Goal: Task Accomplishment & Management: Manage account settings

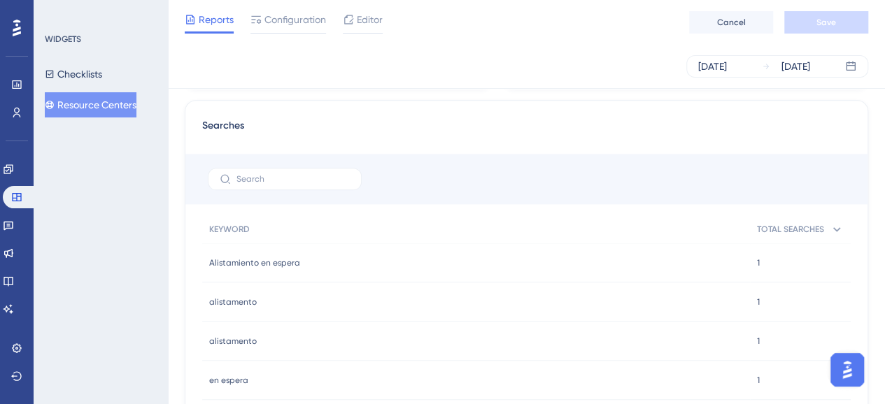
scroll to position [770, 0]
click at [146, 213] on div "WIDGETS Checklists Resource Centers" at bounding box center [101, 202] width 134 height 404
click at [108, 110] on button "Resource Centers" at bounding box center [91, 104] width 92 height 25
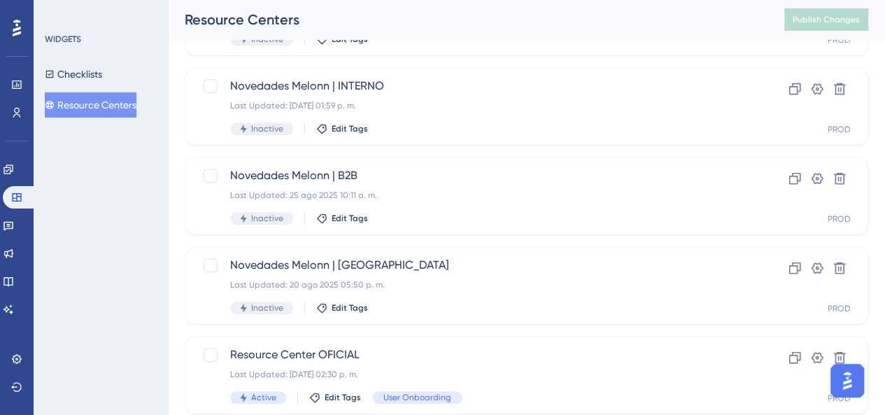
scroll to position [463, 0]
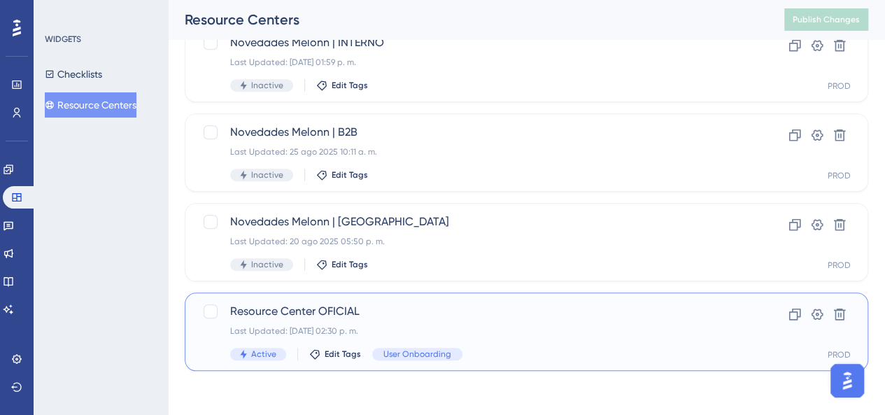
click at [331, 318] on span "Resource Center OFICIAL" at bounding box center [470, 311] width 481 height 17
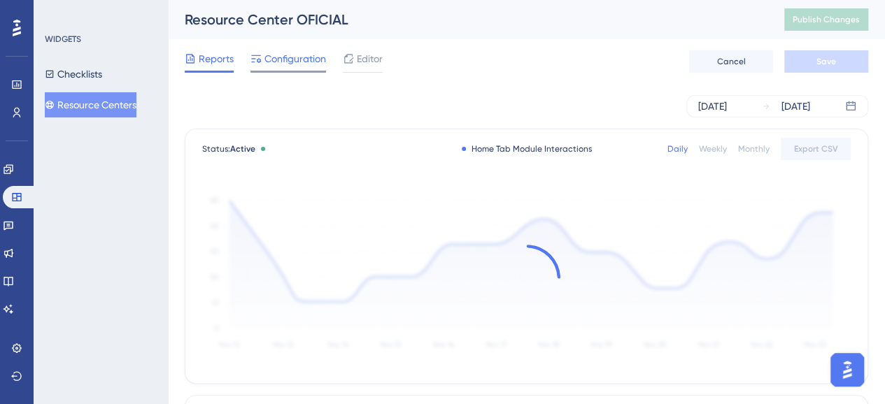
click at [294, 67] on div "Configuration" at bounding box center [289, 61] width 76 height 22
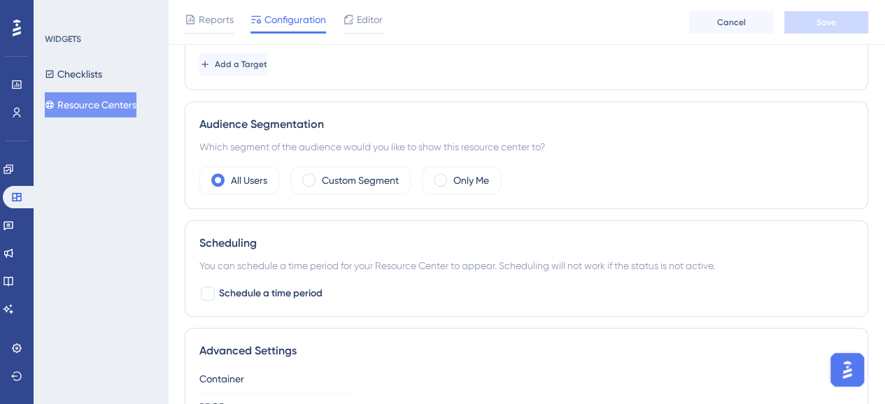
scroll to position [490, 0]
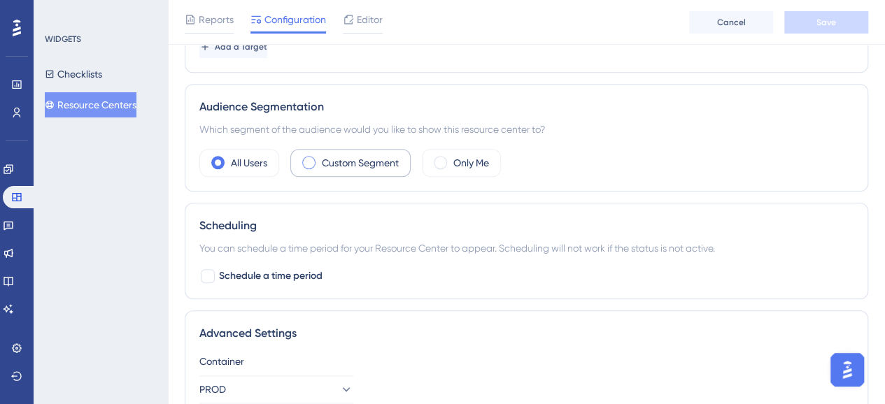
click at [322, 157] on label "Custom Segment" at bounding box center [360, 163] width 77 height 17
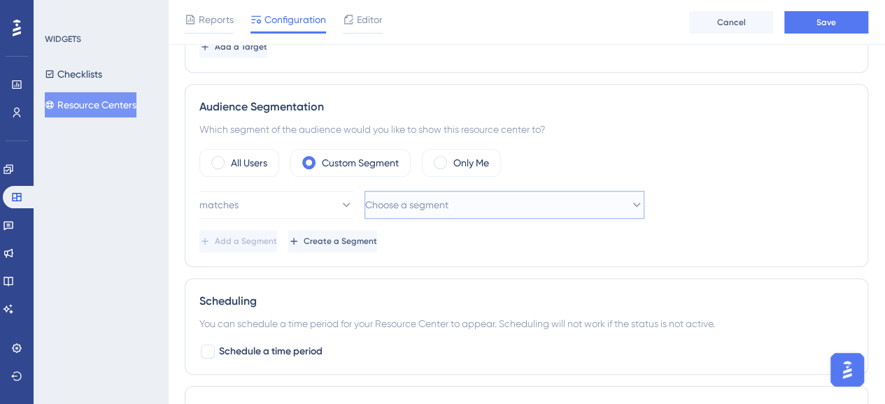
click at [449, 205] on span "Choose a segment" at bounding box center [406, 205] width 83 height 17
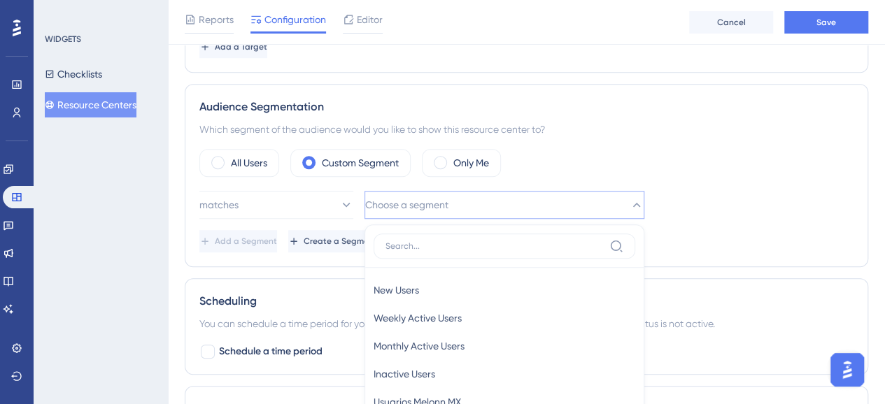
scroll to position [648, 0]
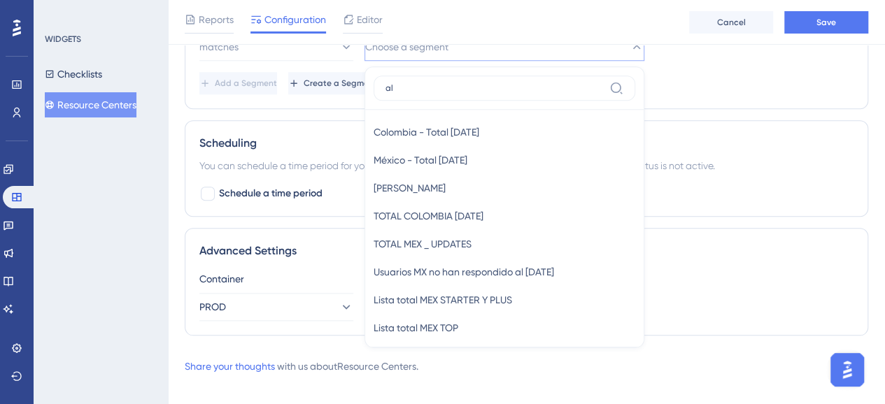
type input "a"
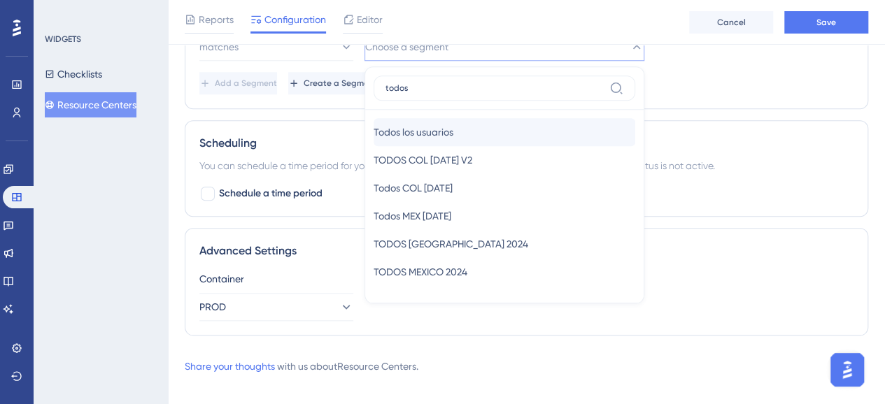
type input "todos"
click at [432, 125] on span "Todos los usuarios" at bounding box center [414, 132] width 80 height 17
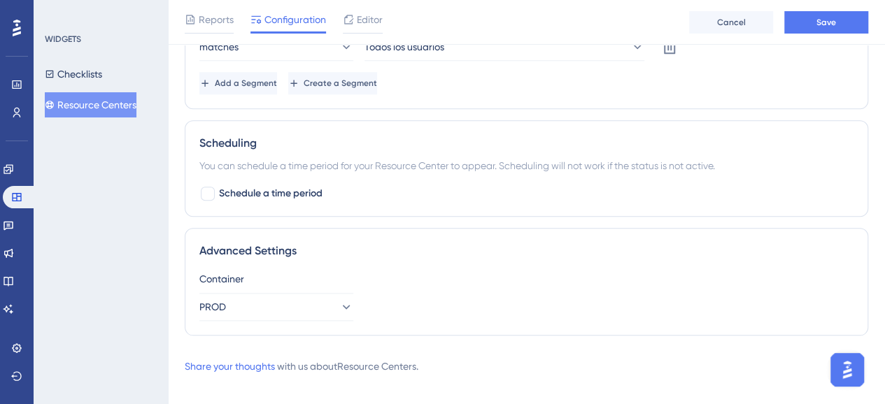
scroll to position [578, 0]
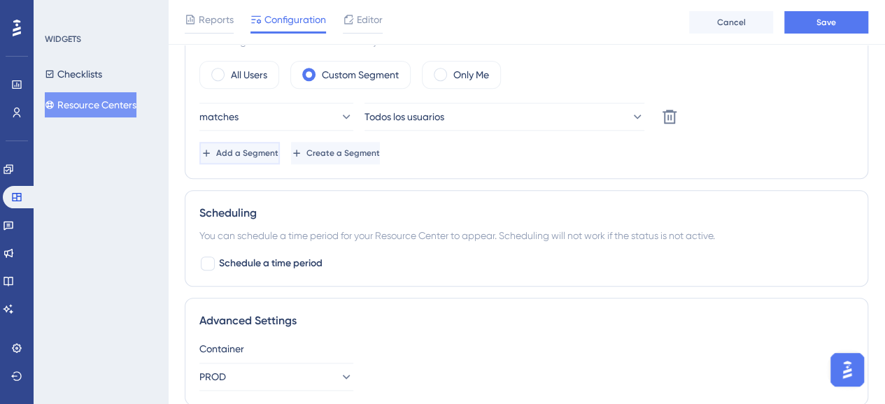
click at [280, 143] on button "Add a Segment" at bounding box center [239, 153] width 80 height 22
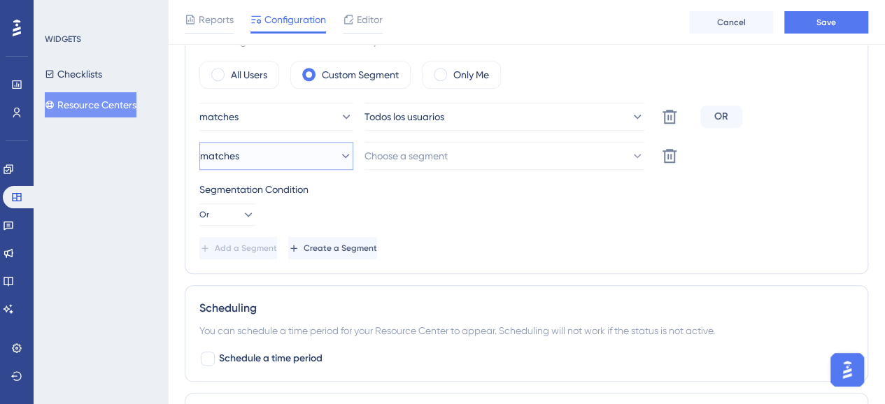
click at [296, 153] on button "matches" at bounding box center [276, 156] width 154 height 28
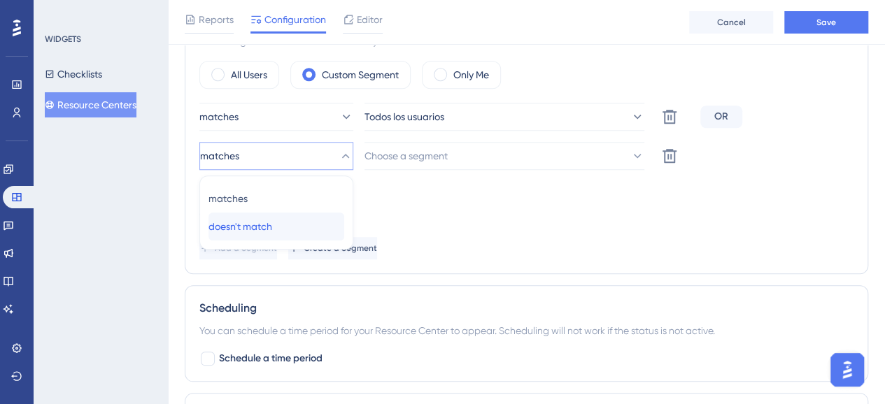
click at [272, 227] on span "doesn't match" at bounding box center [241, 226] width 64 height 17
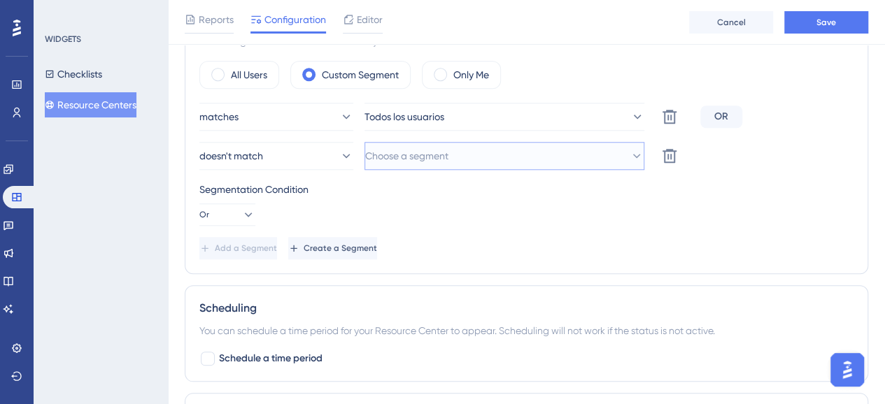
click at [515, 155] on button "Choose a segment" at bounding box center [505, 156] width 280 height 28
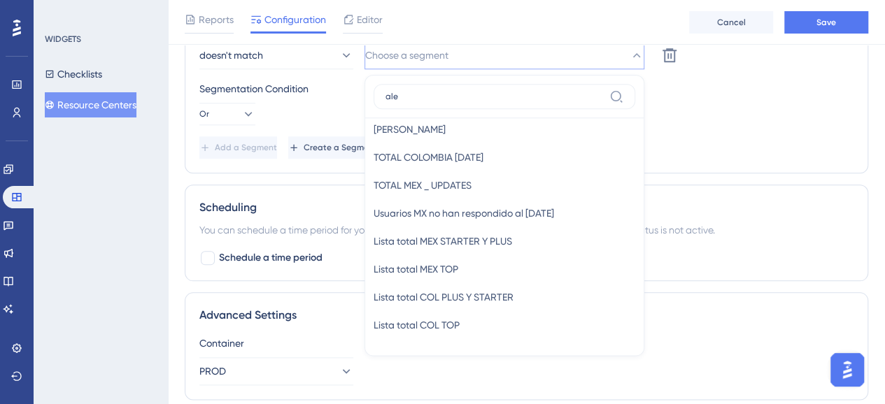
scroll to position [0, 0]
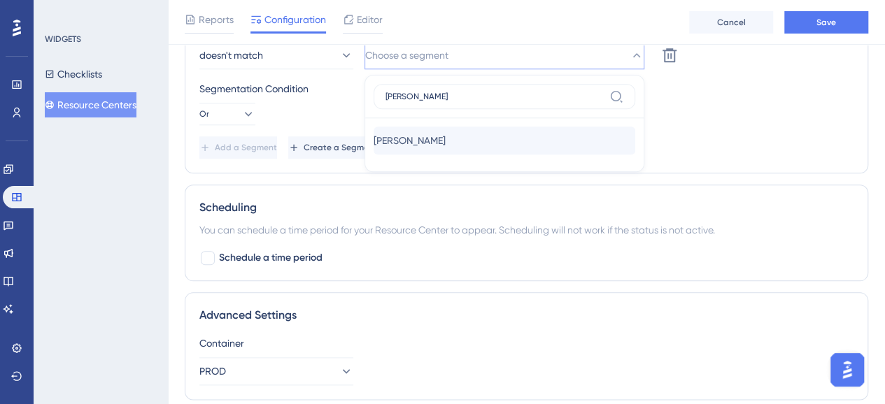
type input "alex"
click at [386, 132] on span "[PERSON_NAME]" at bounding box center [410, 140] width 72 height 17
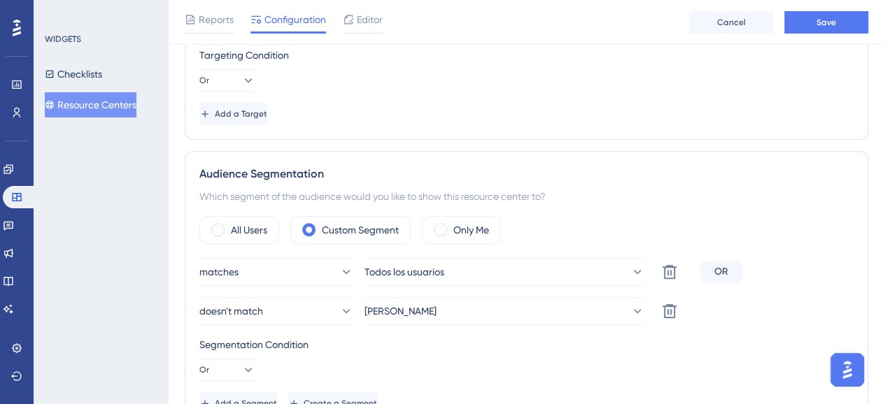
scroll to position [420, 0]
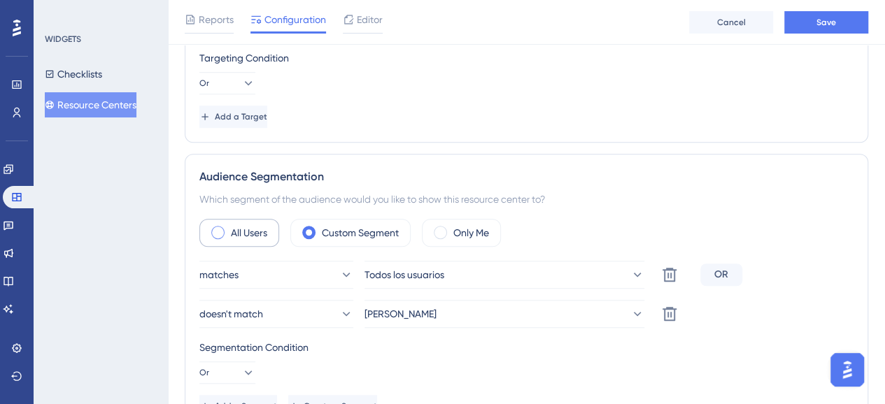
click at [223, 230] on span at bounding box center [217, 232] width 13 height 13
click at [229, 228] on input "radio" at bounding box center [229, 228] width 0 height 0
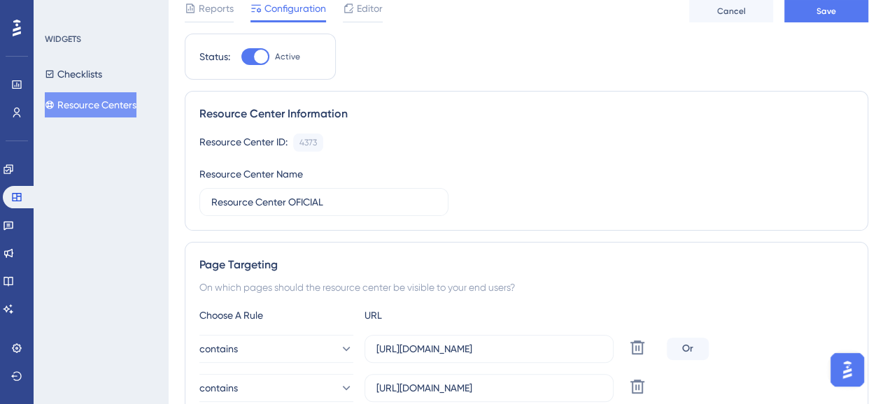
scroll to position [0, 0]
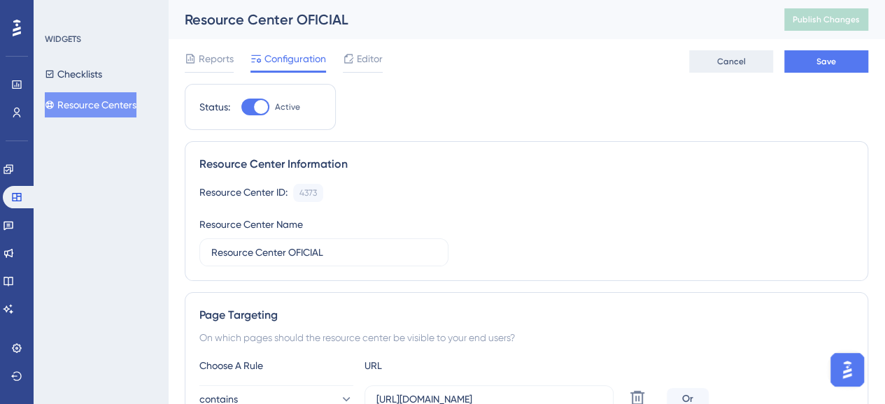
click at [718, 55] on button "Cancel" at bounding box center [731, 61] width 84 height 22
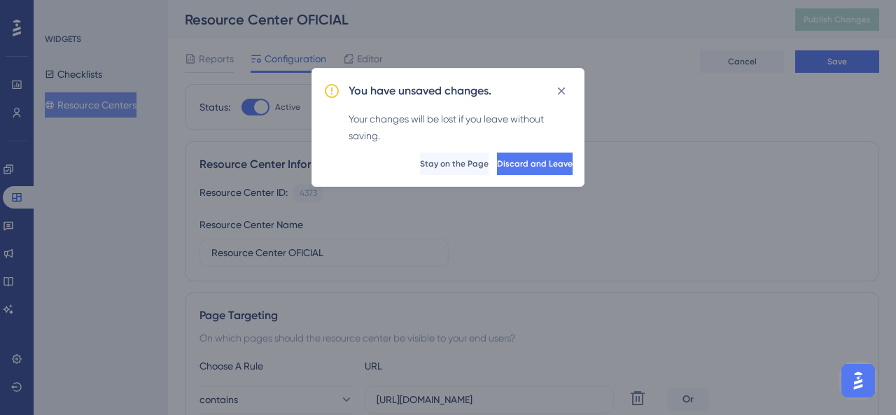
click at [535, 174] on div "You have unsaved changes. Your changes will be lost if you leave without saving…" at bounding box center [447, 127] width 273 height 119
click at [535, 167] on span "Discard and Leave" at bounding box center [535, 163] width 76 height 11
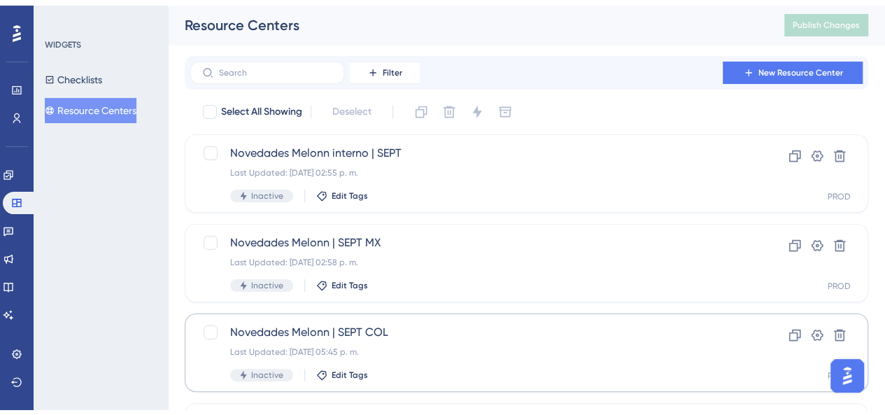
scroll to position [463, 0]
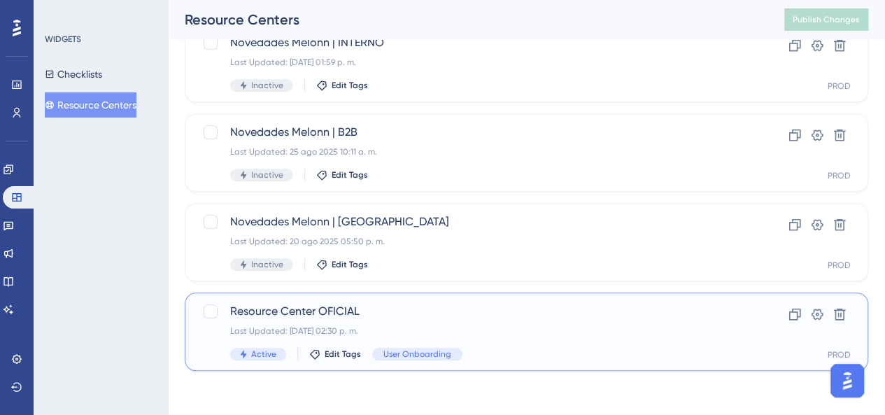
click at [451, 317] on span "Resource Center OFICIAL" at bounding box center [470, 311] width 481 height 17
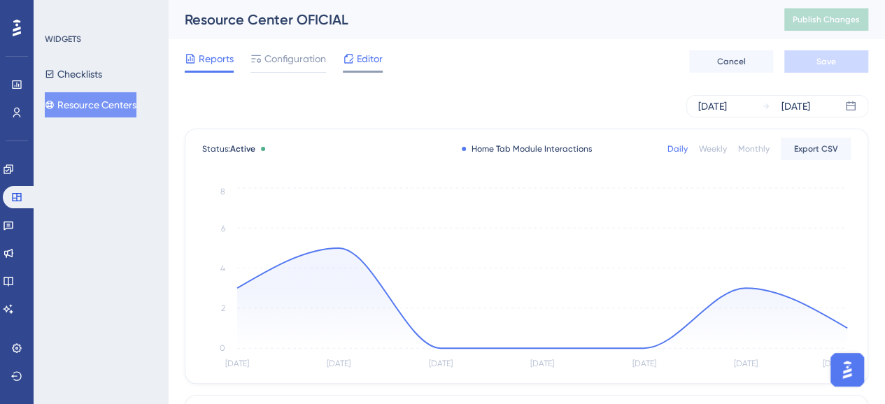
click at [375, 60] on span "Editor" at bounding box center [370, 58] width 26 height 17
click at [276, 60] on span "Configuration" at bounding box center [295, 58] width 62 height 17
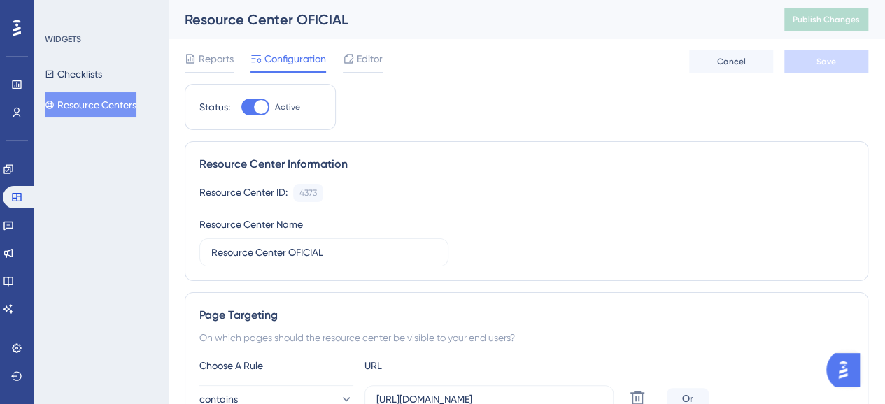
click at [245, 107] on div at bounding box center [255, 107] width 28 height 17
click at [241, 107] on input "Active" at bounding box center [241, 107] width 1 height 1
checkbox input "false"
click at [828, 64] on span "Save" at bounding box center [827, 61] width 20 height 11
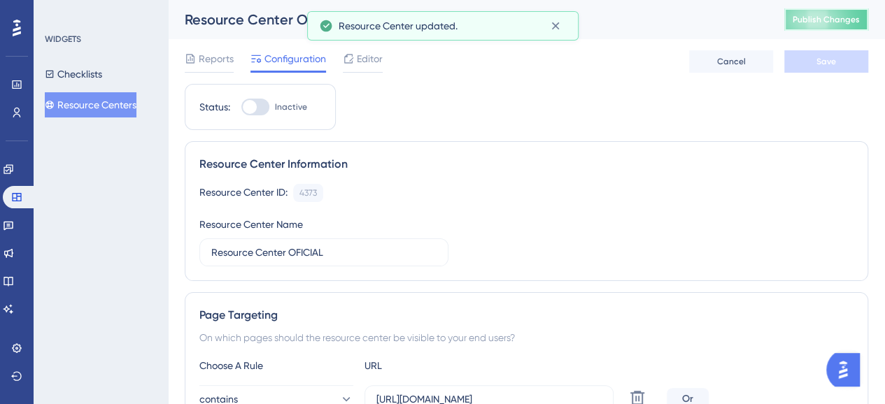
click at [828, 29] on button "Publish Changes" at bounding box center [826, 19] width 84 height 22
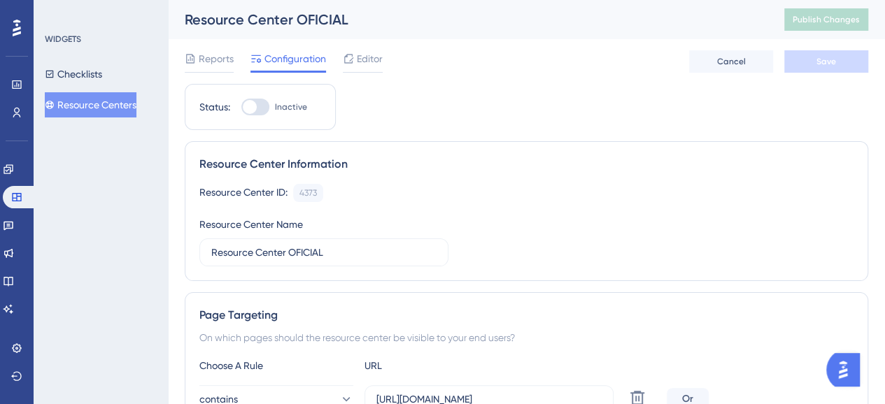
click at [126, 281] on div "WIDGETS Checklists Resource Centers" at bounding box center [101, 202] width 134 height 404
click at [18, 194] on icon at bounding box center [16, 197] width 9 height 8
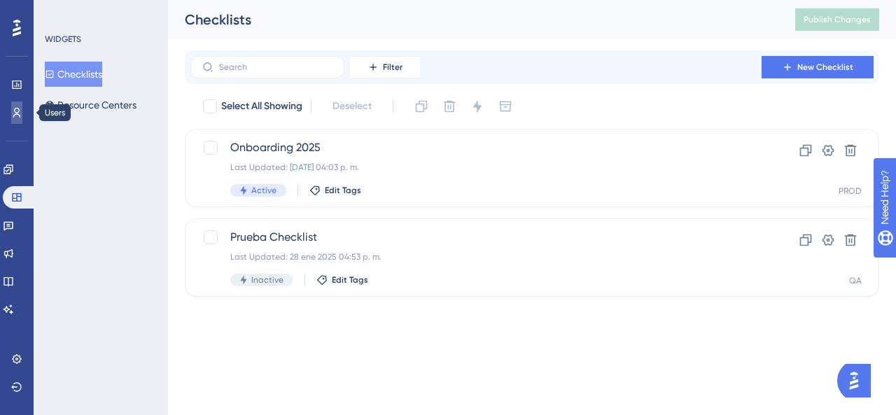
click at [19, 110] on icon at bounding box center [17, 113] width 8 height 10
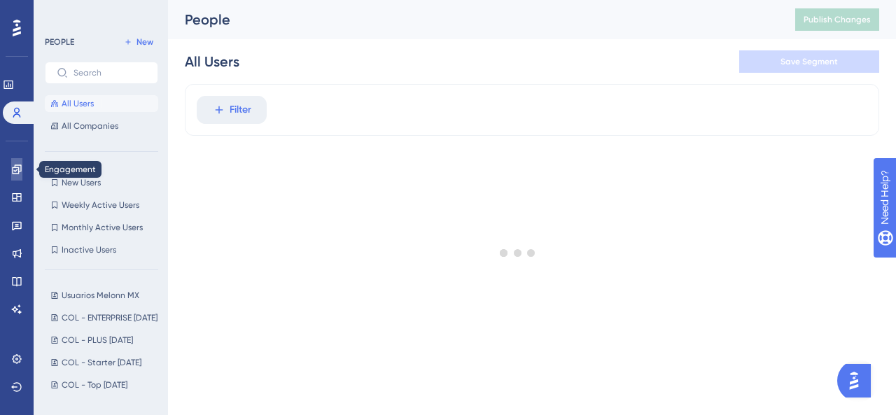
click at [22, 169] on link at bounding box center [16, 169] width 11 height 22
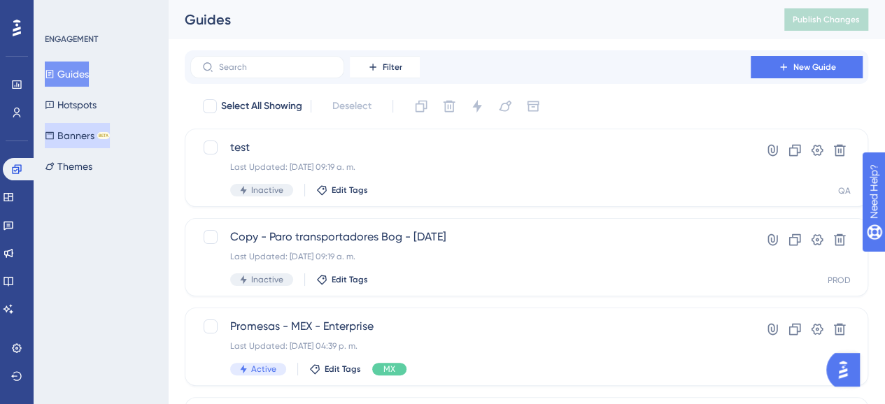
click at [85, 128] on button "Banners BETA" at bounding box center [77, 135] width 65 height 25
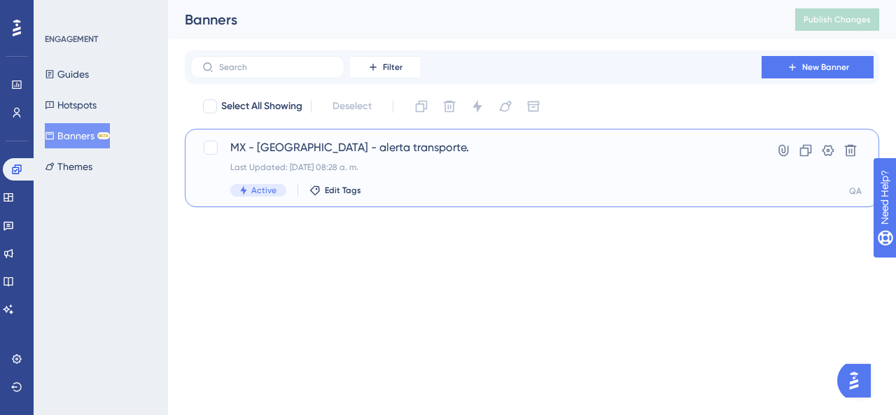
click at [358, 153] on span "MX - Veracruz - alerta transporte." at bounding box center [475, 147] width 491 height 17
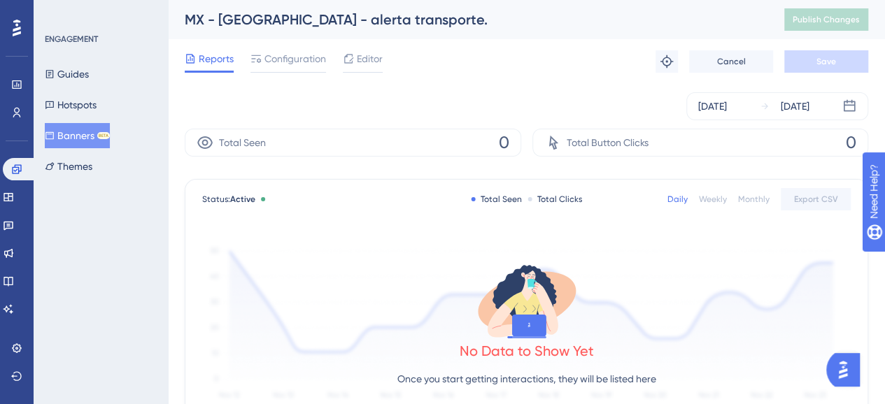
click at [296, 33] on div "MX - Veracruz - alerta transporte. Publish Changes" at bounding box center [526, 19] width 717 height 39
click at [292, 66] on span "Configuration" at bounding box center [295, 58] width 62 height 17
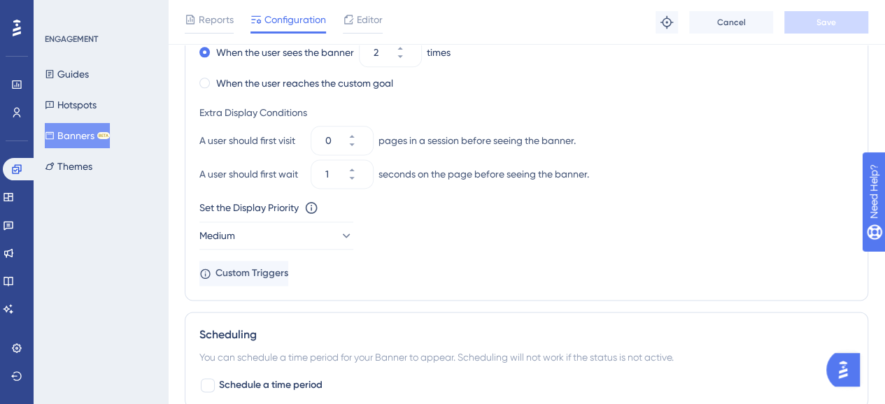
scroll to position [1066, 0]
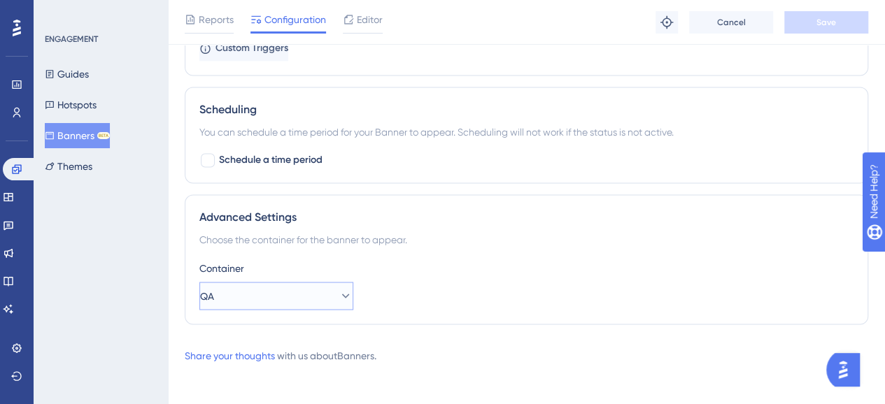
click at [257, 290] on button "QA" at bounding box center [276, 296] width 154 height 28
click at [257, 334] on div "PROD PROD" at bounding box center [277, 339] width 136 height 28
click at [832, 29] on button "Save" at bounding box center [826, 22] width 84 height 22
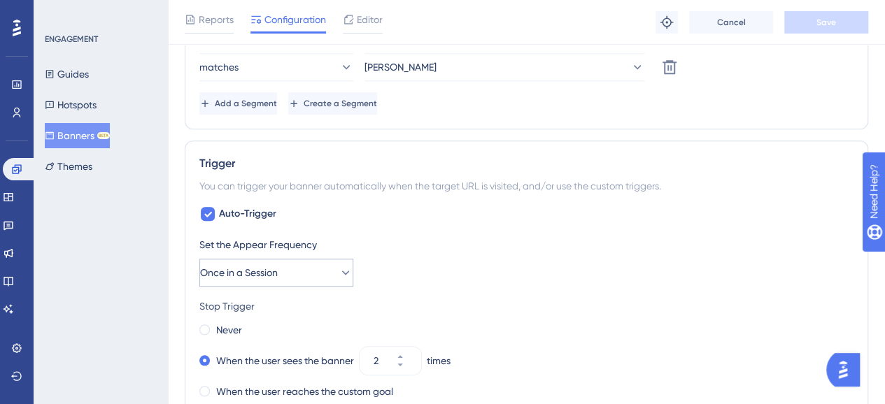
scroll to position [507, 0]
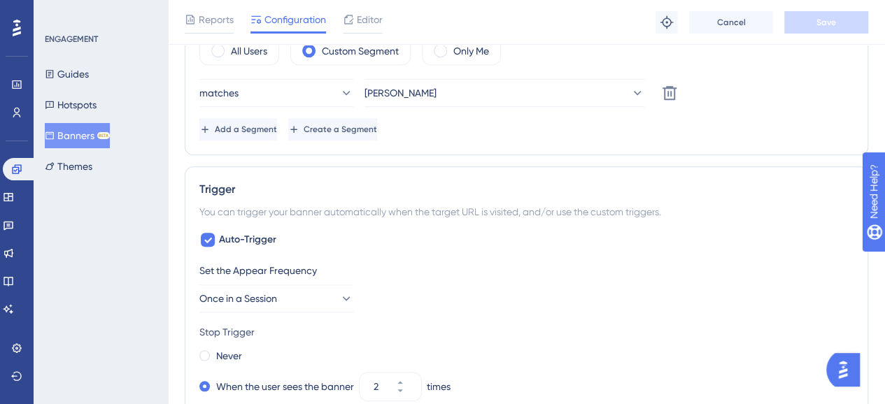
click at [193, 362] on div "Trigger You can trigger your banner automatically when the target URL is visite…" at bounding box center [527, 401] width 684 height 469
click at [203, 357] on span at bounding box center [204, 356] width 10 height 10
click at [214, 353] on input "radio" at bounding box center [214, 353] width 0 height 0
click at [800, 23] on button "Save" at bounding box center [826, 22] width 84 height 22
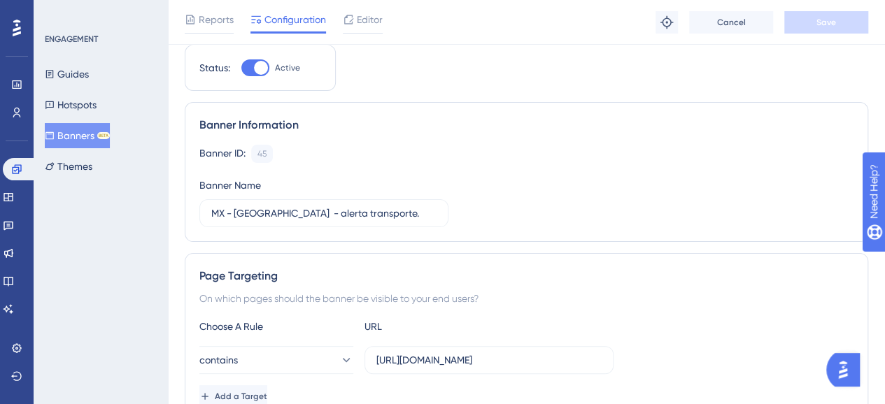
scroll to position [0, 0]
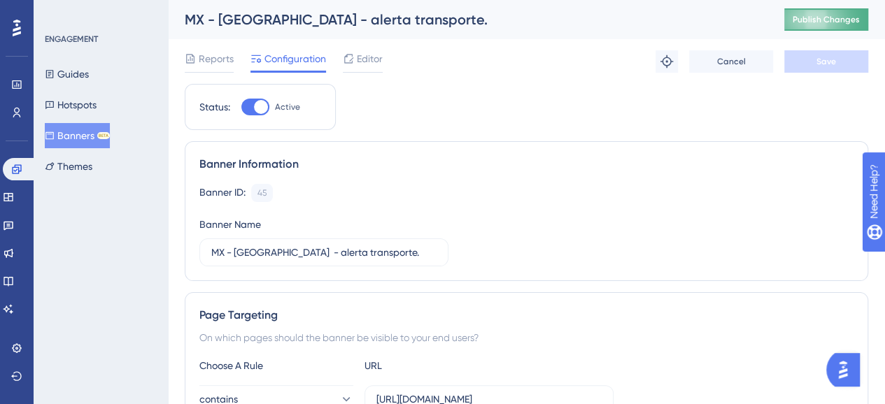
click at [829, 17] on span "Publish Changes" at bounding box center [826, 19] width 67 height 11
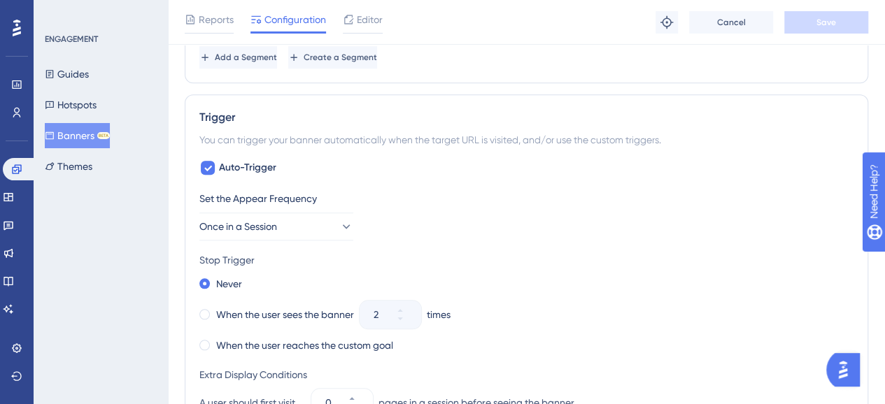
scroll to position [490, 0]
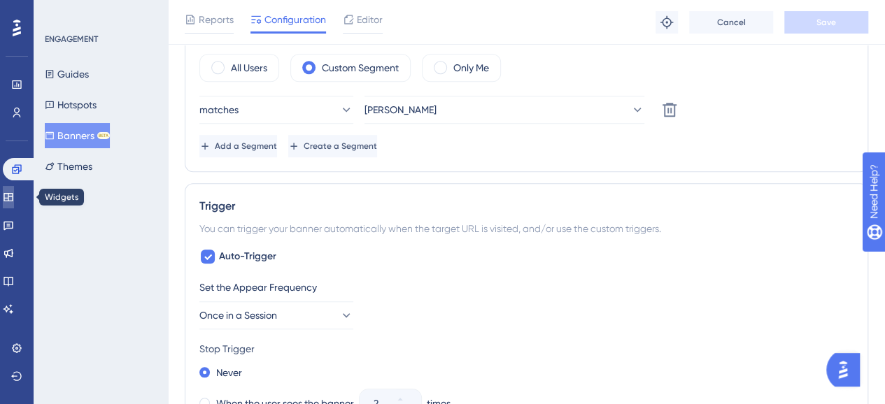
click at [14, 200] on icon at bounding box center [8, 197] width 11 height 11
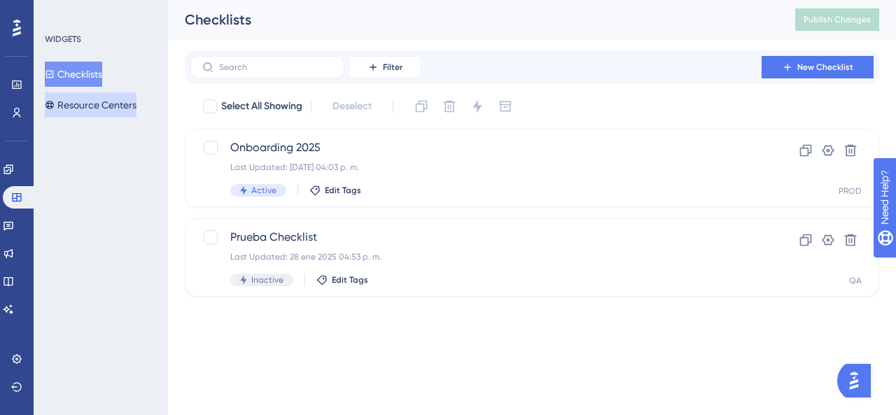
click at [92, 106] on button "Resource Centers" at bounding box center [91, 104] width 92 height 25
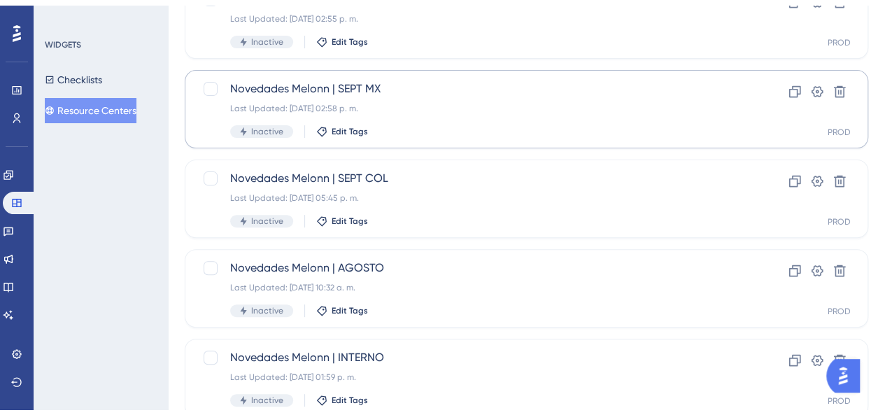
scroll to position [463, 0]
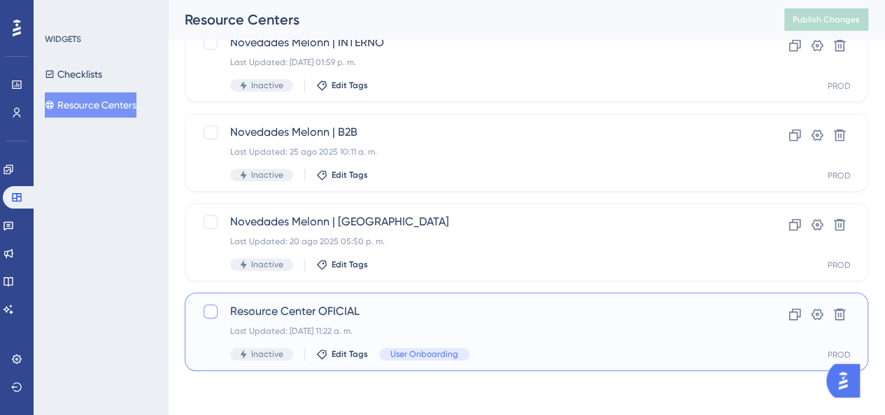
click at [212, 309] on div at bounding box center [211, 311] width 14 height 14
checkbox input "true"
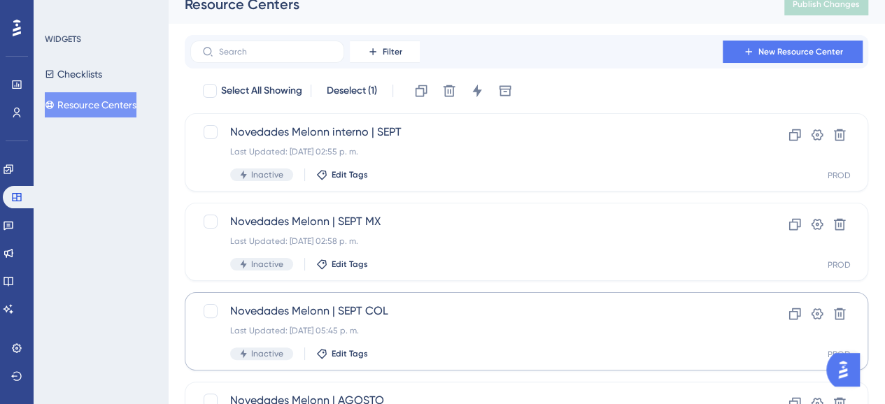
scroll to position [0, 0]
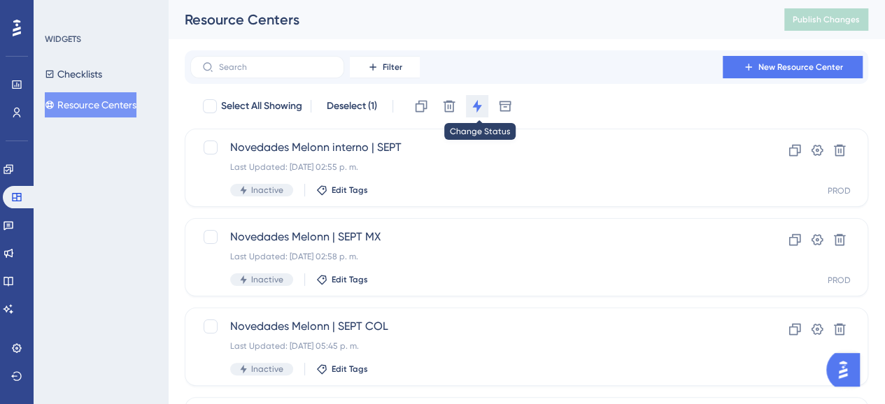
click at [474, 108] on icon at bounding box center [477, 106] width 14 height 14
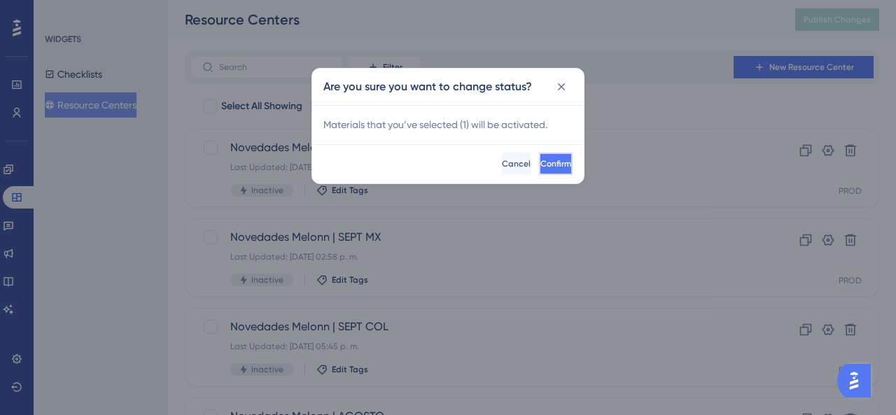
click at [539, 168] on button "Confirm" at bounding box center [556, 164] width 34 height 22
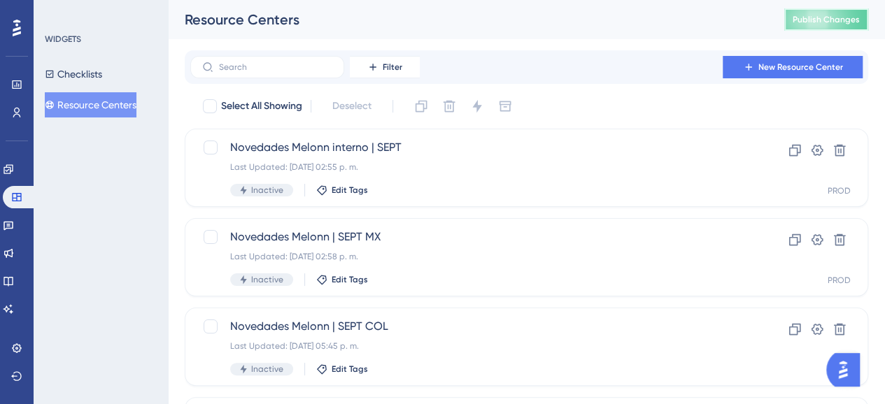
click at [810, 20] on span "Publish Changes" at bounding box center [826, 19] width 67 height 11
click at [135, 208] on div "WIDGETS Checklists Resource Centers" at bounding box center [101, 202] width 134 height 404
click at [13, 165] on icon at bounding box center [7, 168] width 9 height 9
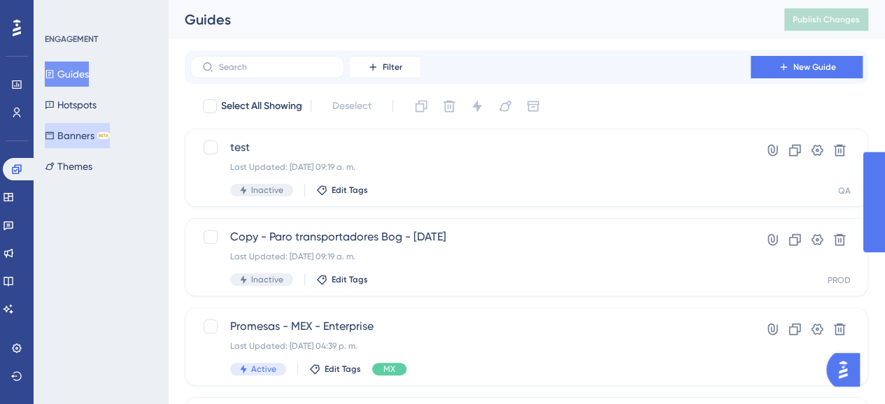
click at [92, 142] on button "Banners BETA" at bounding box center [77, 135] width 65 height 25
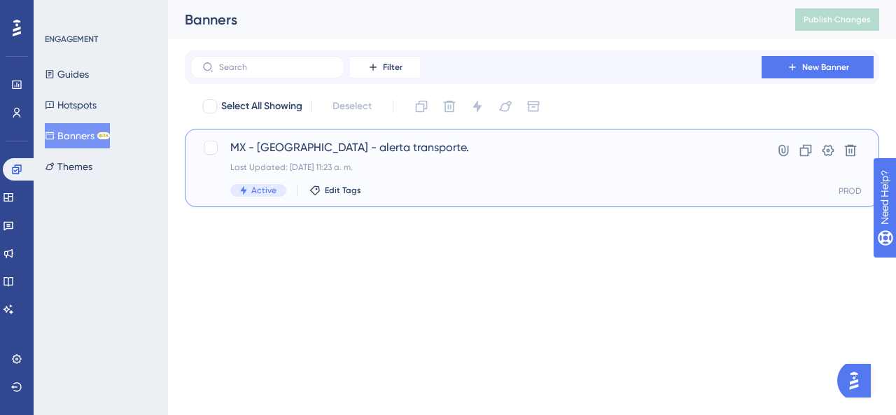
click at [464, 166] on div "Last Updated: 15 oct 2025 11:23 a. m." at bounding box center [475, 167] width 491 height 11
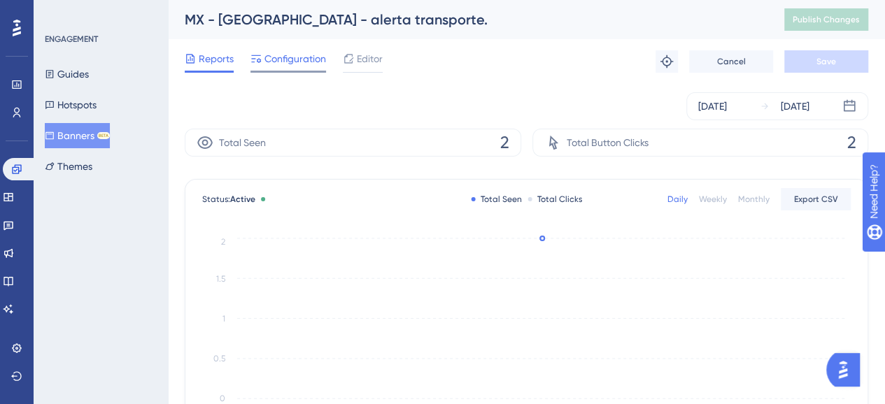
click at [283, 69] on div "Configuration" at bounding box center [289, 61] width 76 height 22
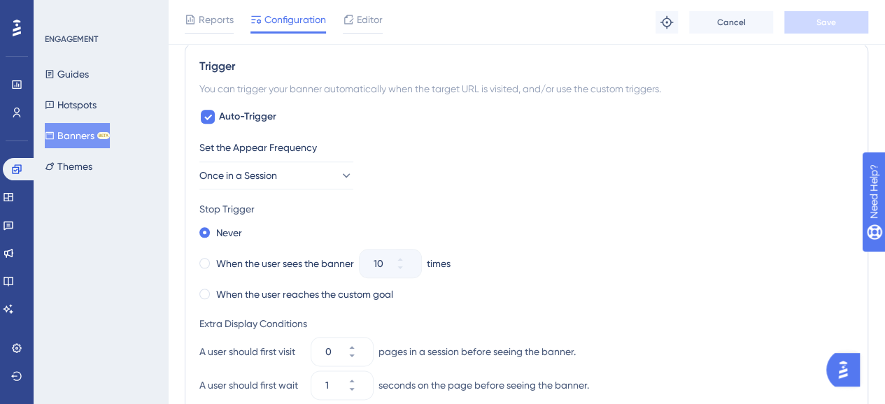
scroll to position [700, 0]
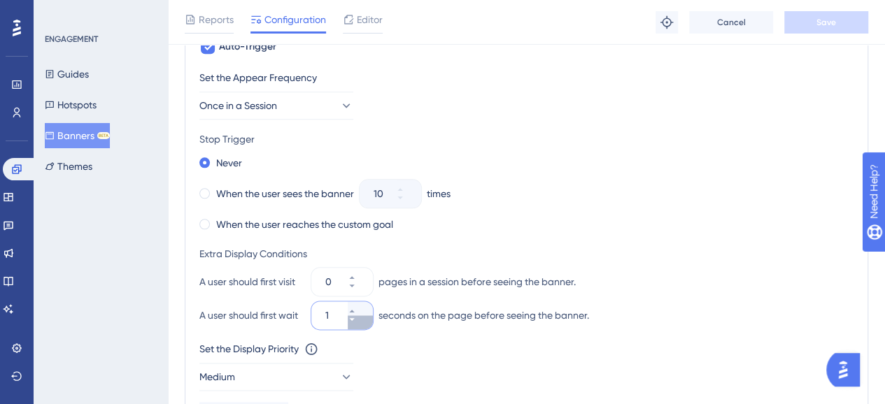
click at [356, 317] on icon at bounding box center [352, 320] width 8 height 8
type input "0"
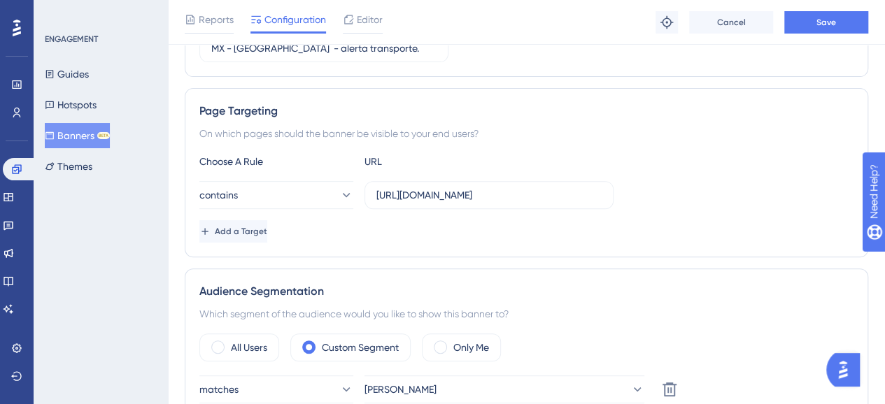
scroll to position [280, 0]
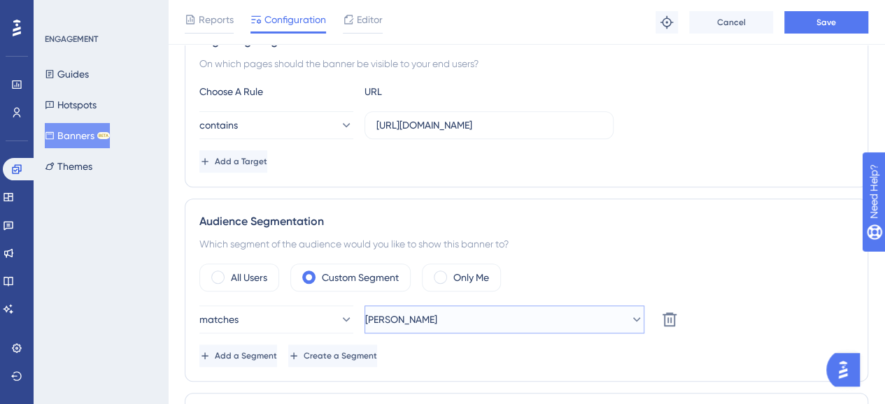
click at [527, 316] on button "[PERSON_NAME]" at bounding box center [505, 320] width 280 height 28
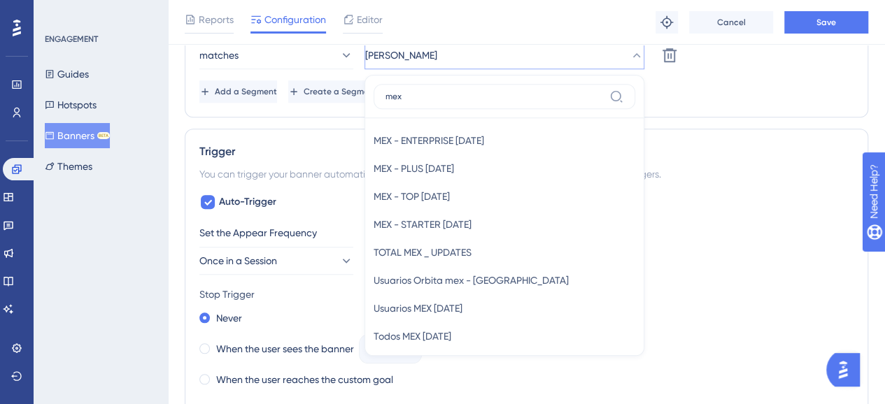
type input "mex"
click at [740, 135] on div "Trigger You can trigger your banner automatically when the target URL is visite…" at bounding box center [527, 363] width 684 height 469
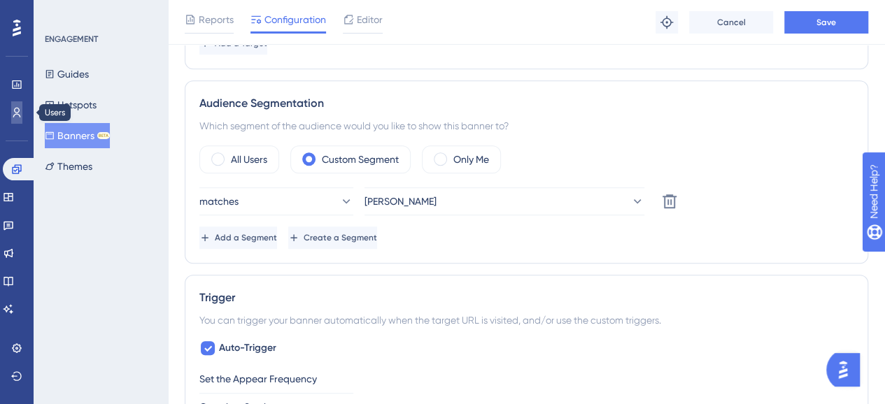
scroll to position [404, 0]
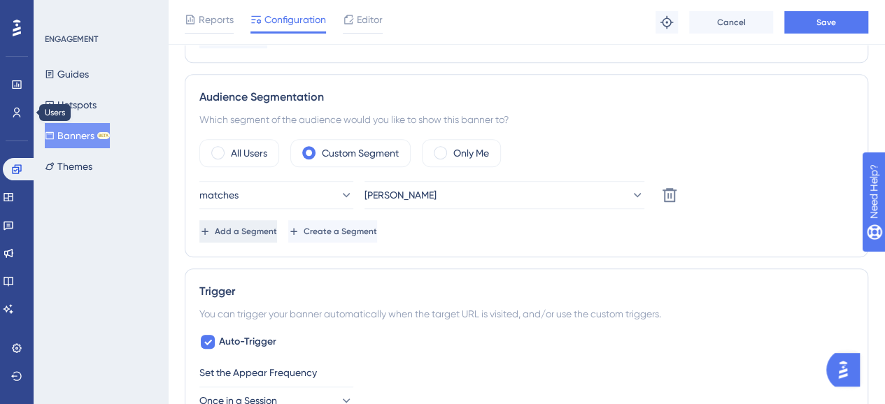
click at [255, 237] on button "Add a Segment" at bounding box center [238, 231] width 78 height 22
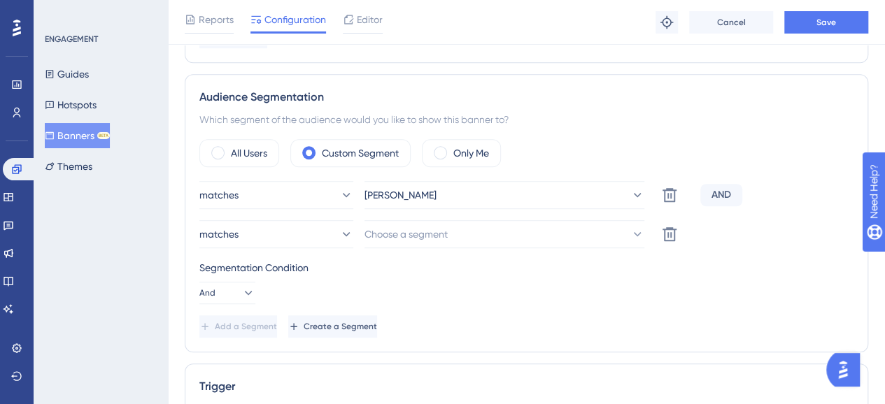
click at [721, 188] on div "AND" at bounding box center [721, 195] width 42 height 22
click at [250, 288] on button "And" at bounding box center [227, 293] width 56 height 22
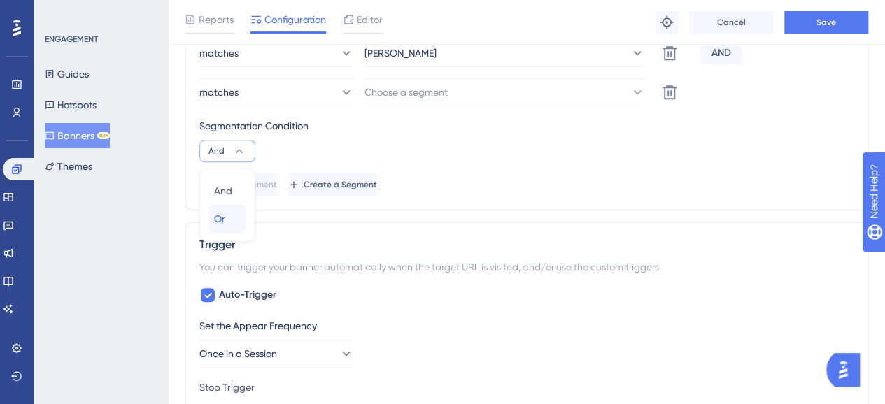
click at [223, 215] on span "Or" at bounding box center [219, 219] width 11 height 17
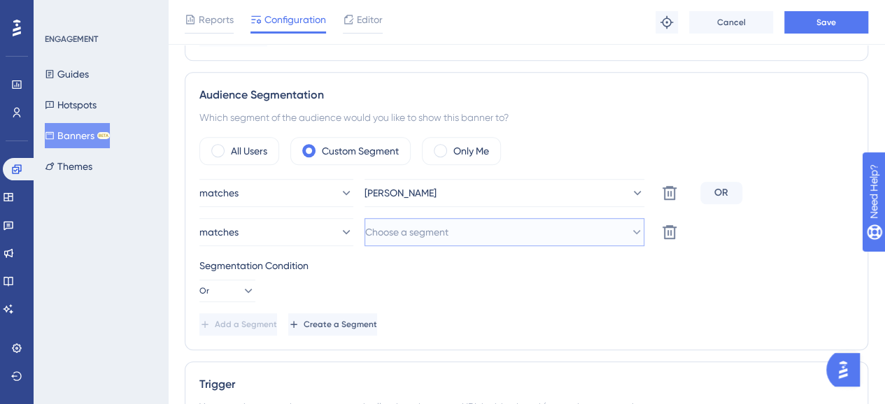
click at [444, 228] on span "Choose a segment" at bounding box center [406, 232] width 83 height 17
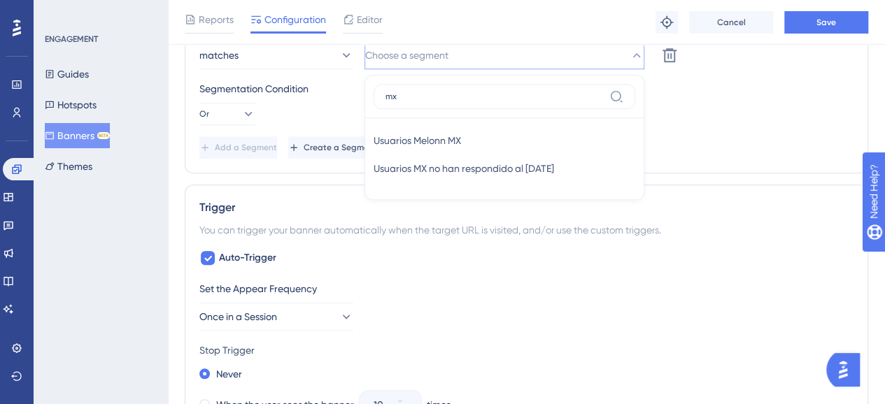
type input "mx"
click at [686, 149] on div "Add a Segment Create a Segment" at bounding box center [526, 147] width 654 height 22
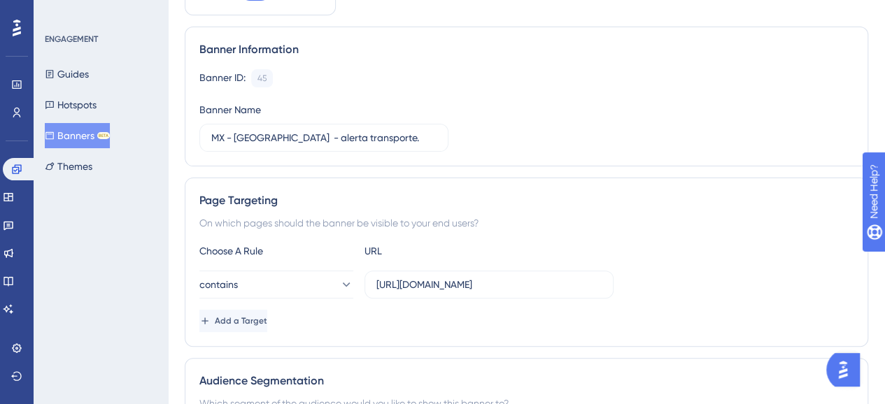
scroll to position [0, 0]
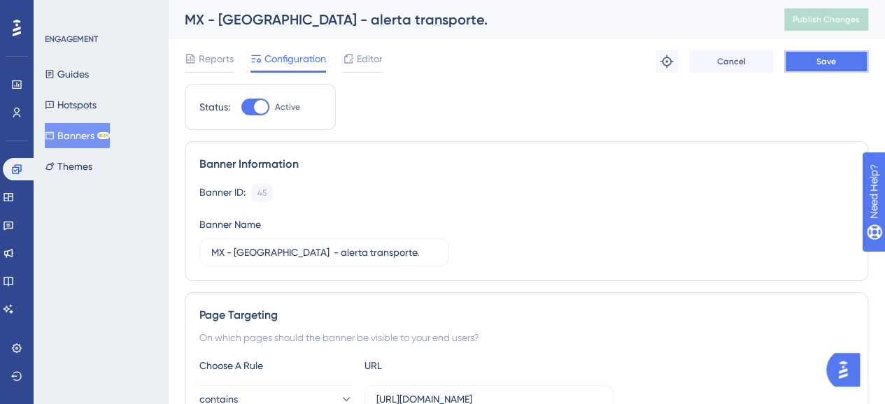
click at [810, 58] on button "Save" at bounding box center [826, 61] width 84 height 22
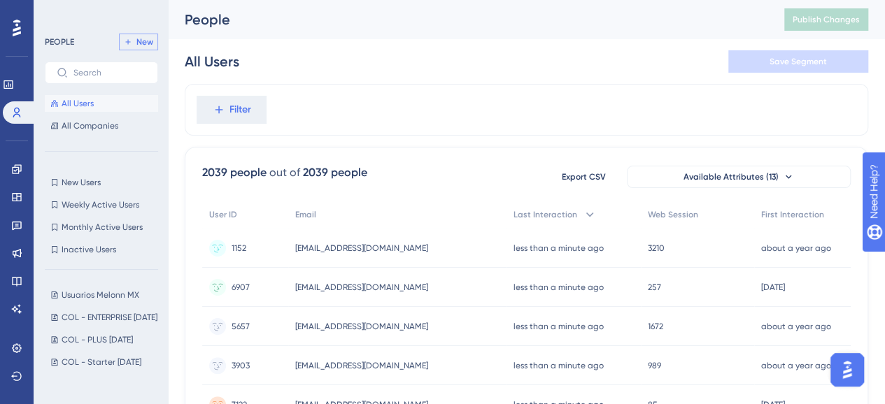
click at [142, 47] on span "New" at bounding box center [144, 41] width 17 height 11
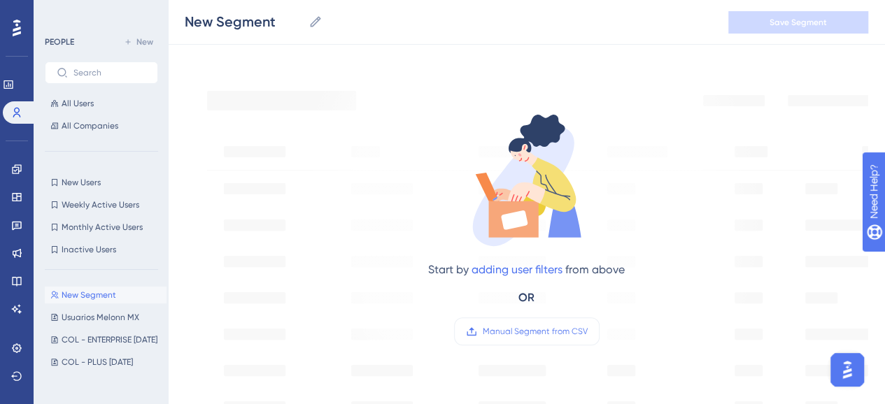
scroll to position [140, 0]
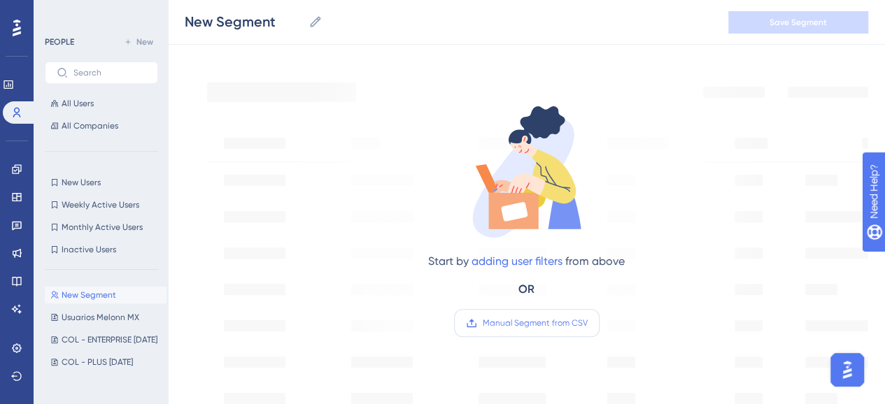
click at [515, 324] on span "Manual Segment from CSV" at bounding box center [535, 323] width 105 height 11
click at [588, 323] on input "Manual Segment from CSV" at bounding box center [588, 323] width 0 height 0
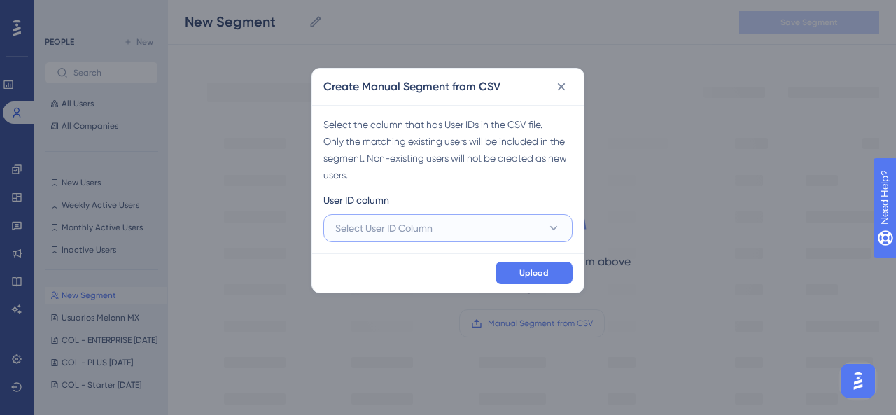
click at [554, 237] on button "Select User ID Column" at bounding box center [447, 228] width 249 height 28
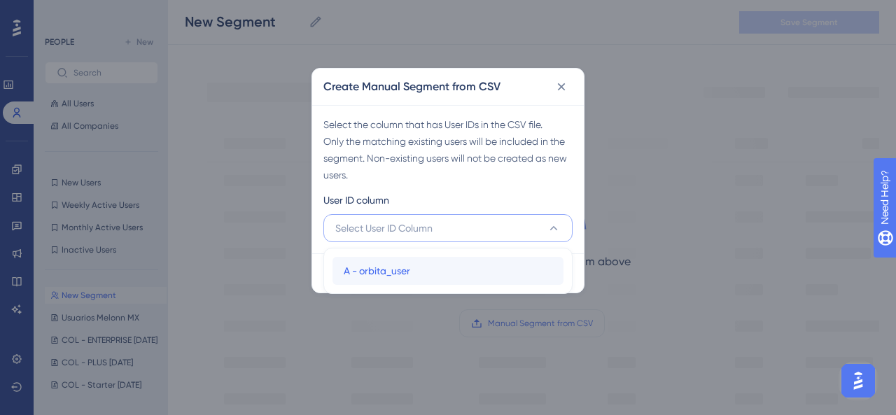
click at [375, 271] on span "A - orbita_user" at bounding box center [377, 270] width 66 height 17
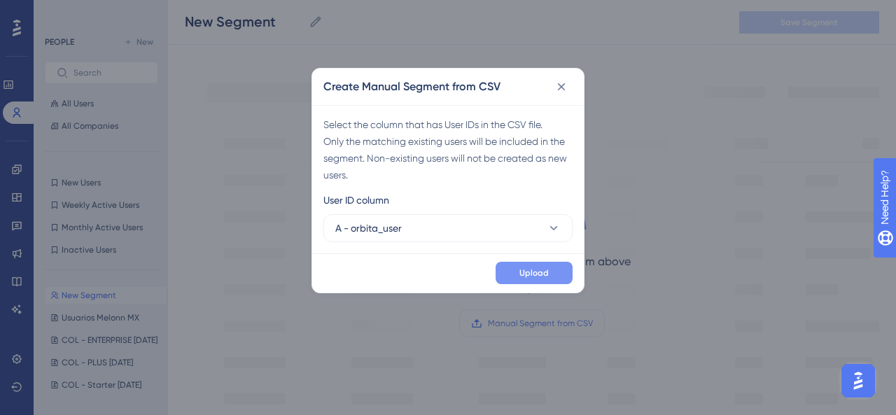
click at [532, 271] on span "Upload" at bounding box center [533, 272] width 29 height 11
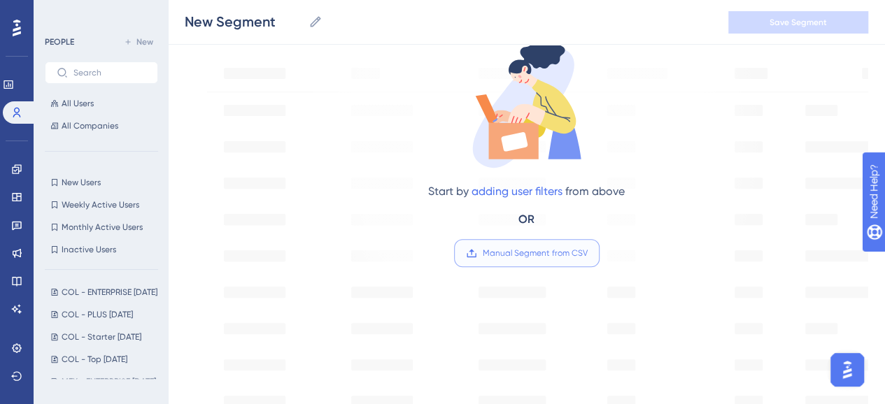
scroll to position [0, 0]
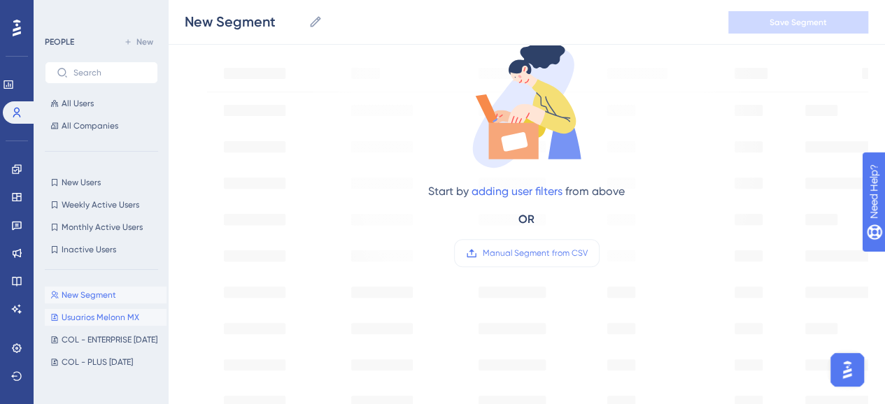
click at [111, 317] on span "Usuarios Melonn MX" at bounding box center [101, 317] width 78 height 11
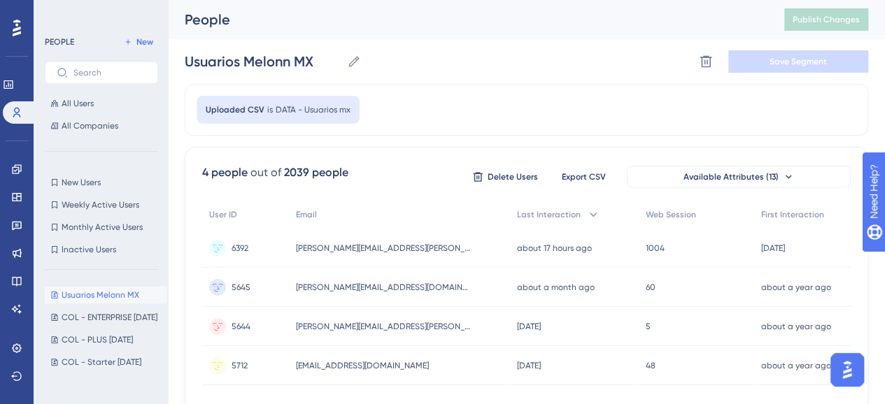
click at [79, 297] on span "Usuarios Melonn MX" at bounding box center [101, 295] width 78 height 11
click at [87, 293] on span "Usuarios Melonn MX" at bounding box center [101, 295] width 78 height 11
click at [701, 64] on icon at bounding box center [706, 62] width 12 height 12
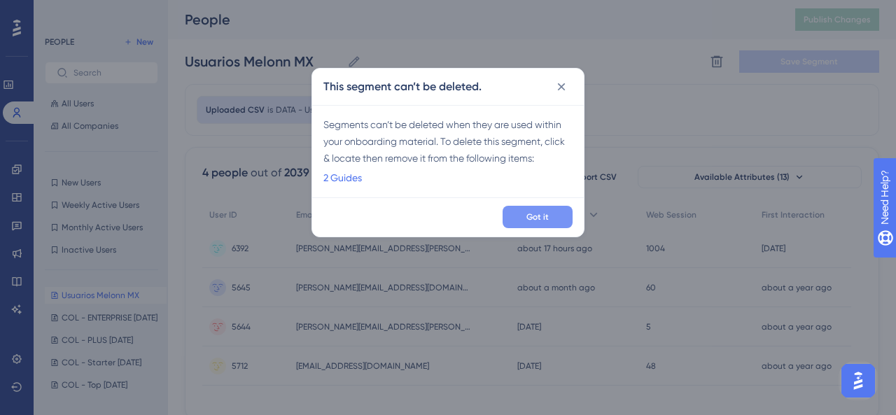
click at [538, 219] on span "Got it" at bounding box center [537, 216] width 22 height 11
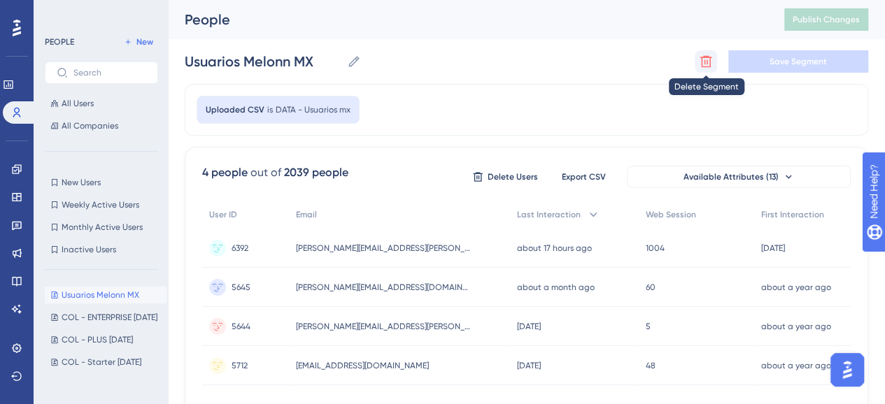
click at [705, 65] on icon at bounding box center [706, 62] width 14 height 14
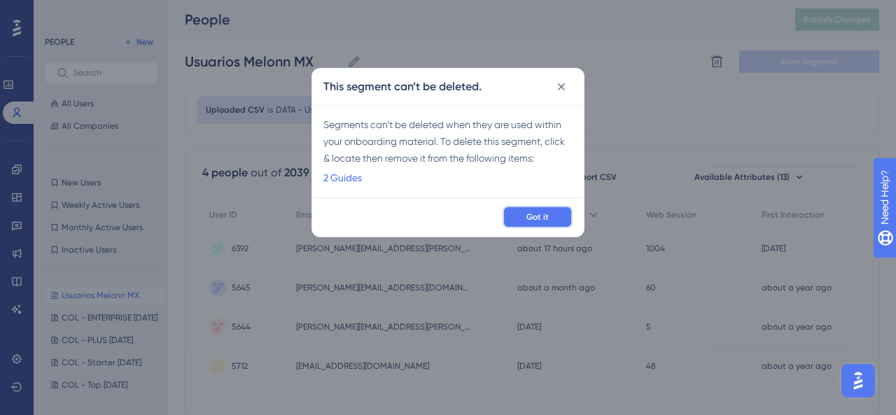
click at [549, 222] on button "Got it" at bounding box center [537, 217] width 70 height 22
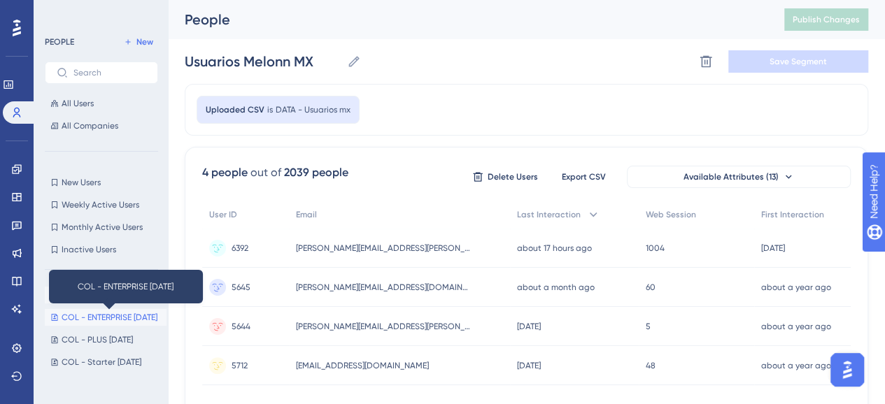
click at [122, 321] on span "COL - ENTERPRISE [DATE]" at bounding box center [110, 317] width 96 height 11
type input "COL - ENTERPRISE [DATE]"
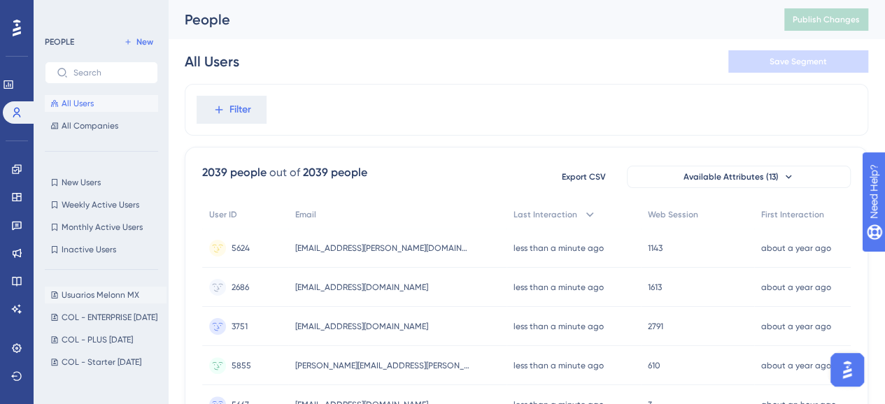
click at [136, 299] on span "Usuarios Melonn MX" at bounding box center [101, 295] width 78 height 11
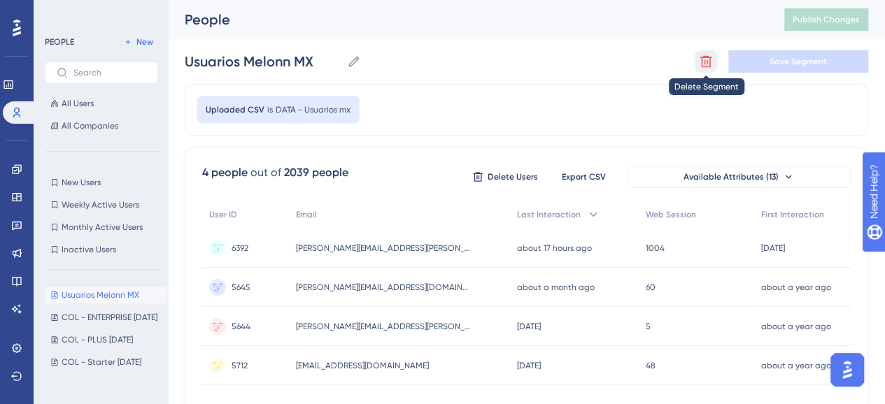
click at [699, 63] on icon at bounding box center [706, 62] width 14 height 14
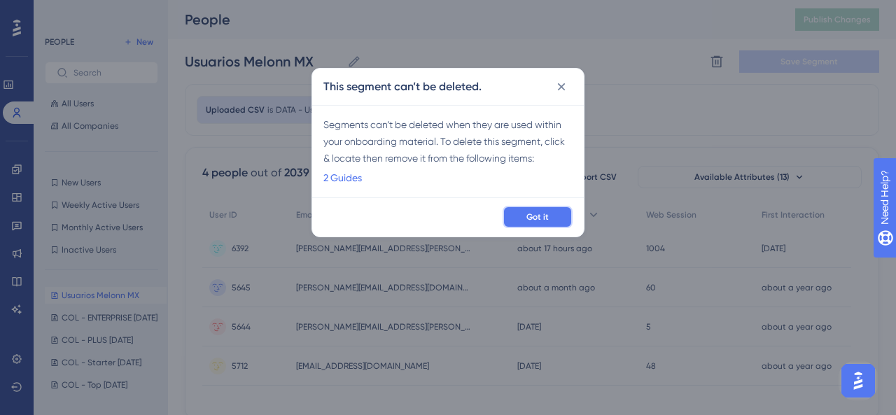
click at [551, 225] on button "Got it" at bounding box center [537, 217] width 70 height 22
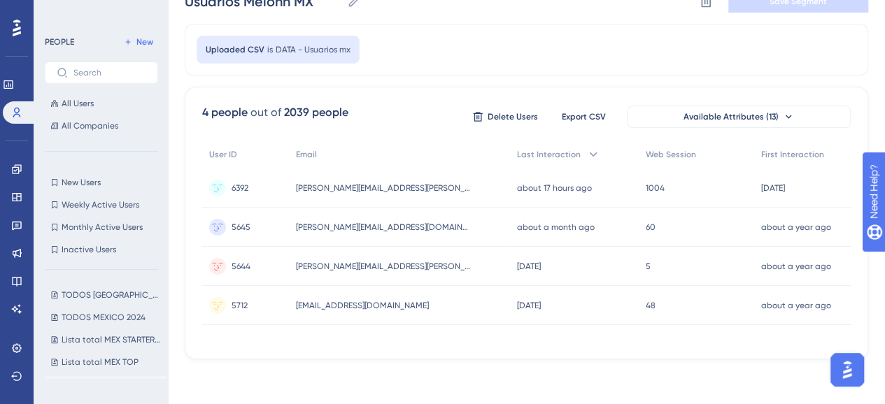
scroll to position [940, 0]
click at [146, 339] on button "TODOS MEXICO 2024 TODOS MEXICO 2024" at bounding box center [106, 340] width 122 height 17
type input "TODOS MEXICO 2024"
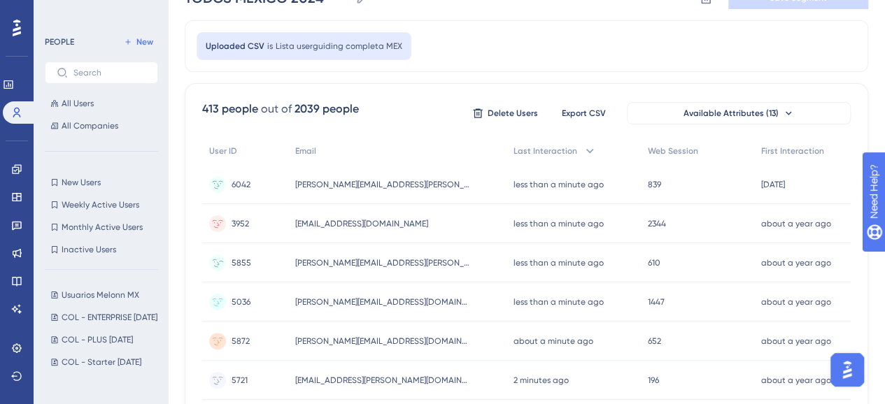
scroll to position [0, 0]
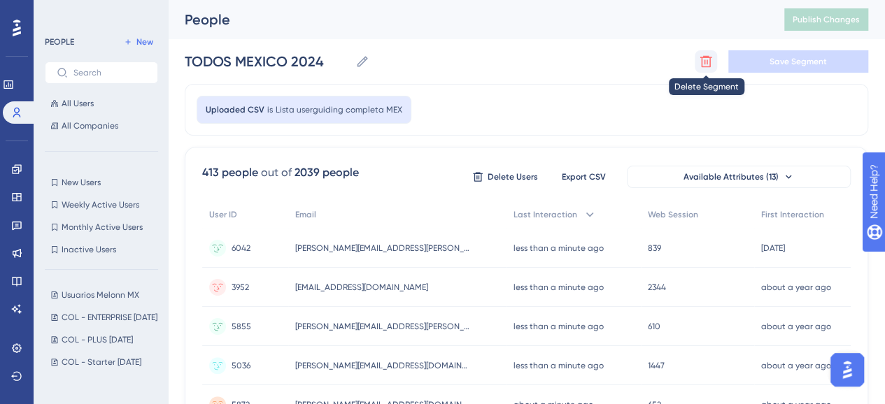
click at [703, 64] on icon at bounding box center [706, 62] width 14 height 14
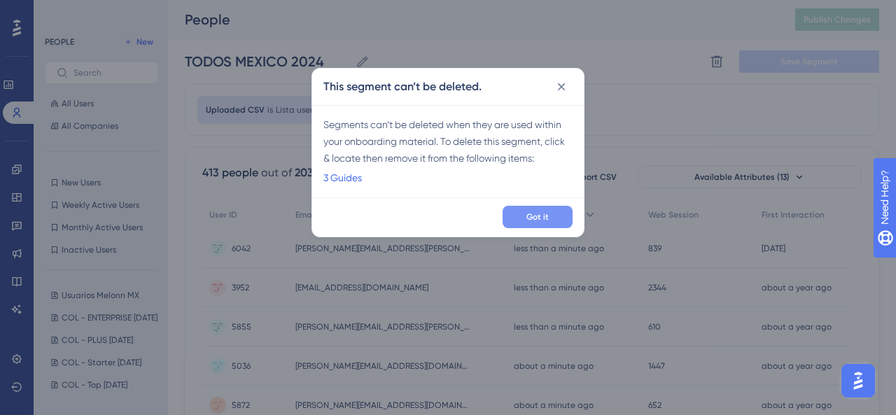
click at [542, 218] on span "Got it" at bounding box center [537, 216] width 22 height 11
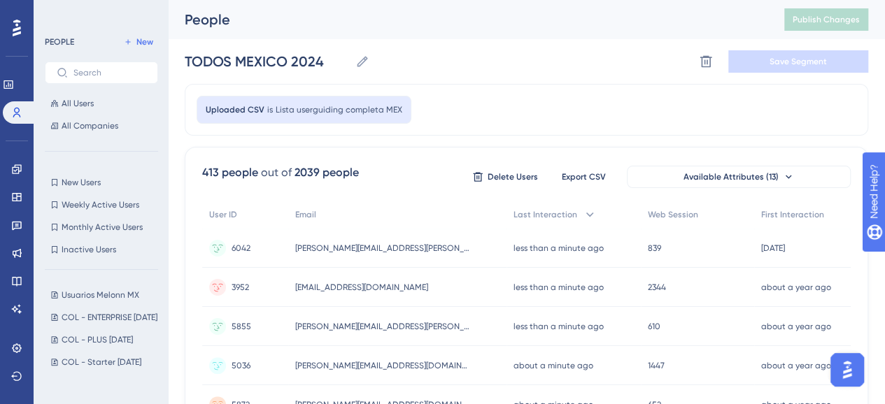
click at [618, 115] on div "Uploaded CSV is Lista userguiding completa MEX" at bounding box center [527, 110] width 684 height 52
click at [547, 129] on div "Uploaded CSV is Lista userguiding completa MEX" at bounding box center [527, 110] width 684 height 52
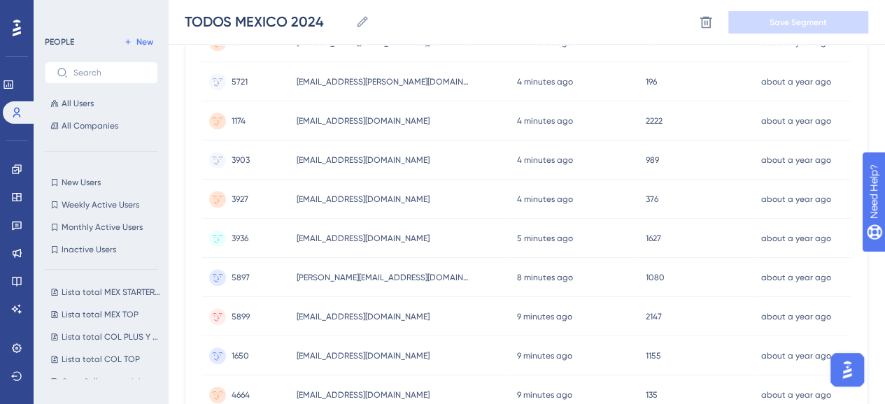
scroll to position [350, 0]
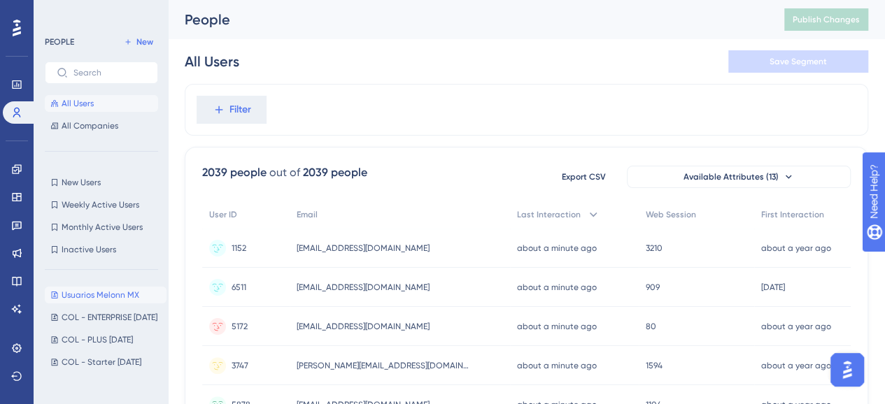
click at [139, 294] on button "Usuarios Melonn MX Usuarios Melonn MX" at bounding box center [106, 295] width 122 height 17
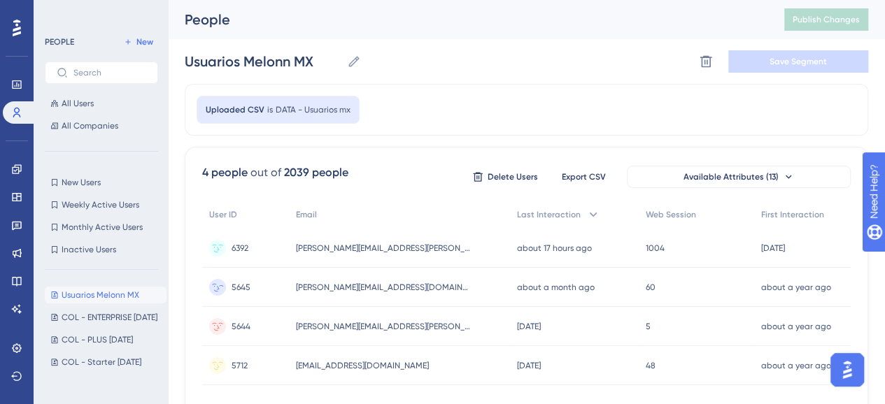
click at [444, 110] on div "Uploaded CSV is DATA - Usuarios mx" at bounding box center [527, 110] width 684 height 52
click at [144, 295] on button "Usuarios Melonn MX Usuarios Melonn MX" at bounding box center [106, 295] width 122 height 17
click at [703, 61] on icon at bounding box center [706, 62] width 14 height 14
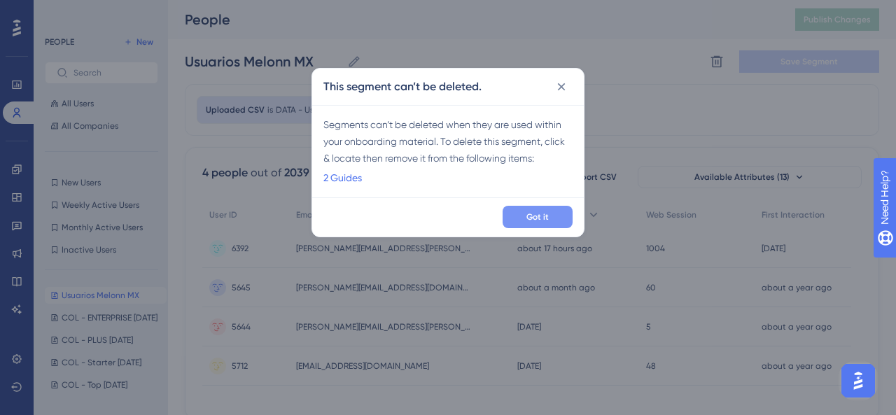
click at [551, 218] on button "Got it" at bounding box center [537, 217] width 70 height 22
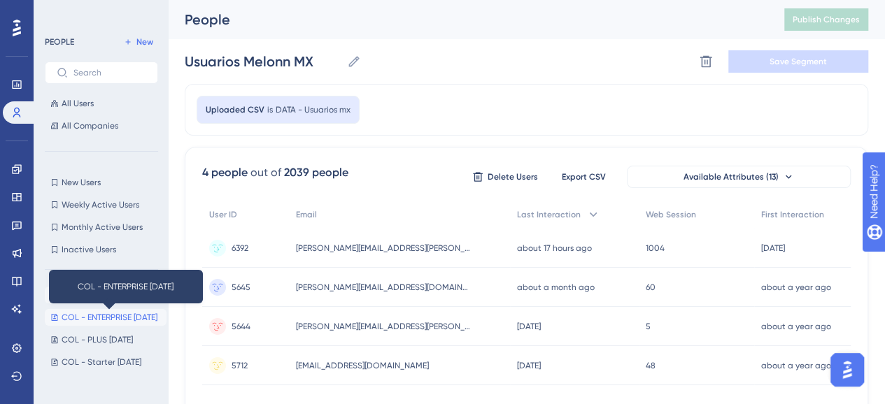
click at [100, 316] on span "COL - ENTERPRISE [DATE]" at bounding box center [110, 317] width 96 height 11
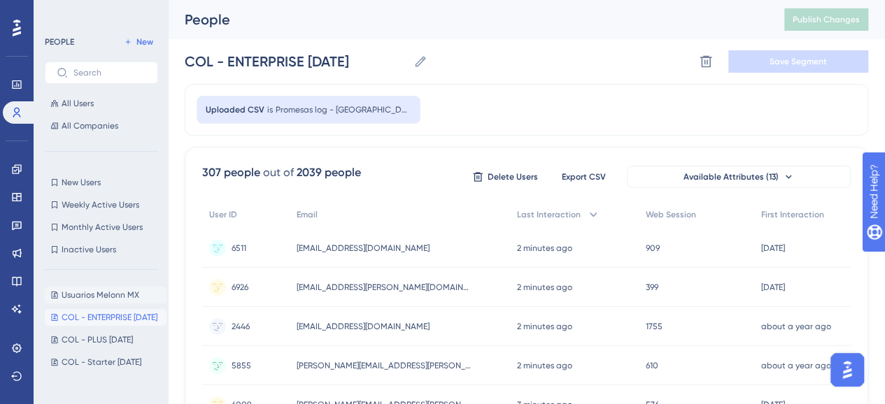
click at [95, 293] on span "Usuarios Melonn MX" at bounding box center [101, 295] width 78 height 11
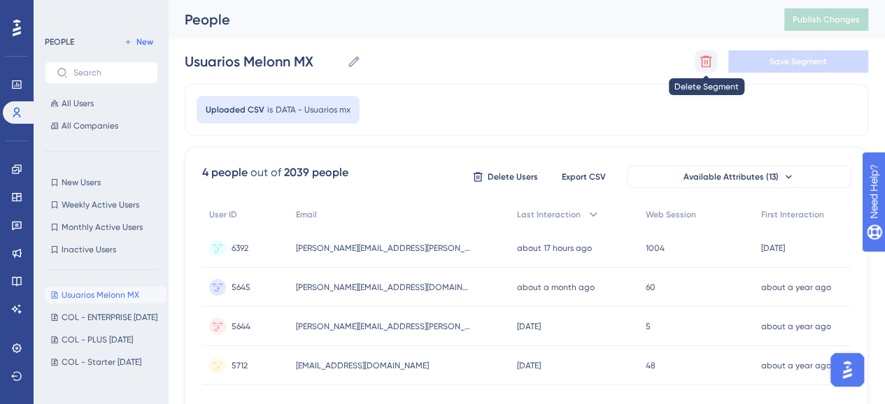
click at [700, 68] on icon at bounding box center [706, 62] width 14 height 14
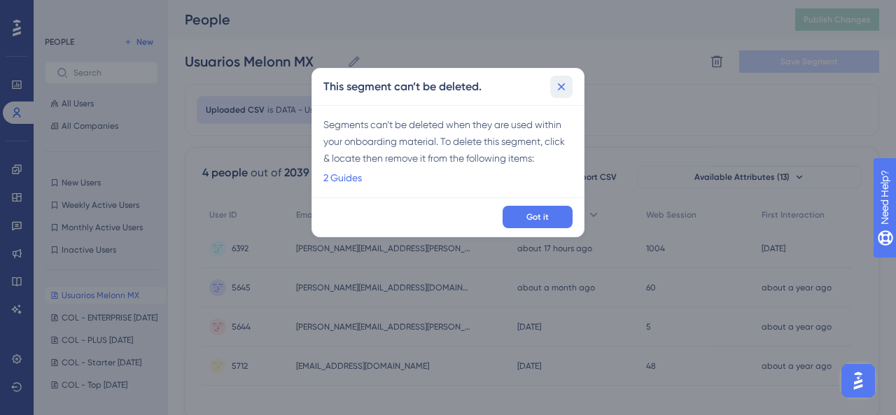
click at [556, 81] on icon at bounding box center [561, 87] width 14 height 14
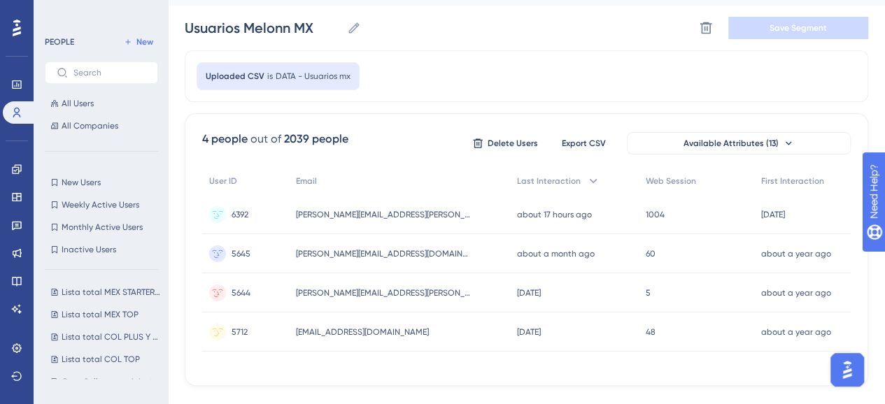
scroll to position [64, 0]
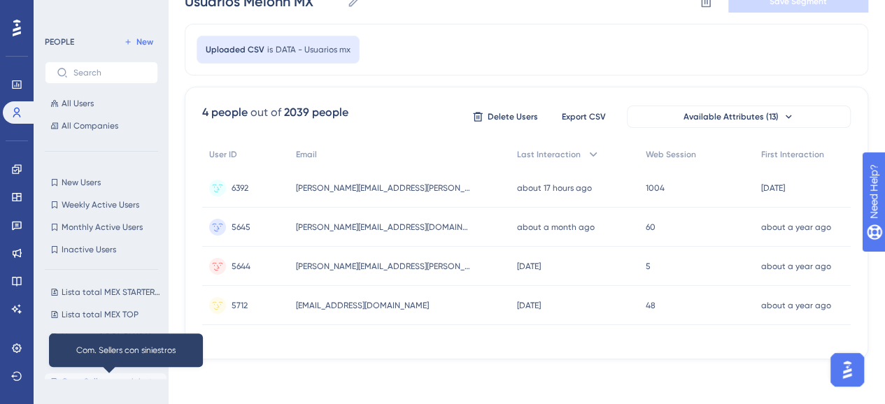
click at [118, 381] on span "Com. Sellers con siniestros" at bounding box center [111, 381] width 99 height 11
type input "Com. Sellers con siniestros"
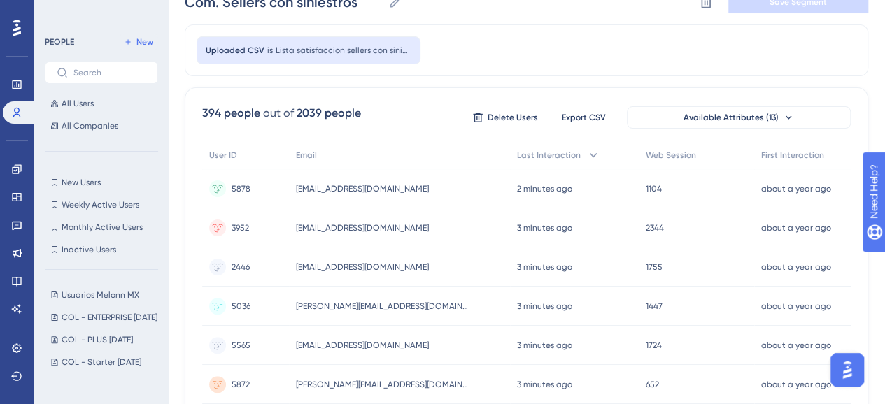
scroll to position [0, 0]
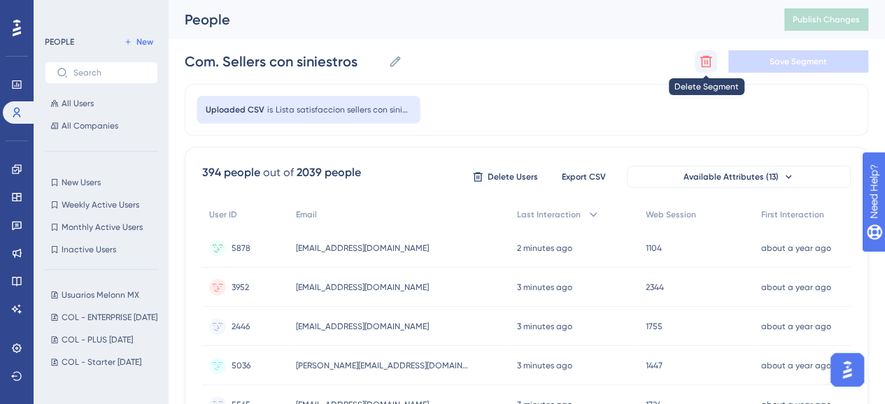
click at [707, 61] on icon at bounding box center [706, 62] width 12 height 12
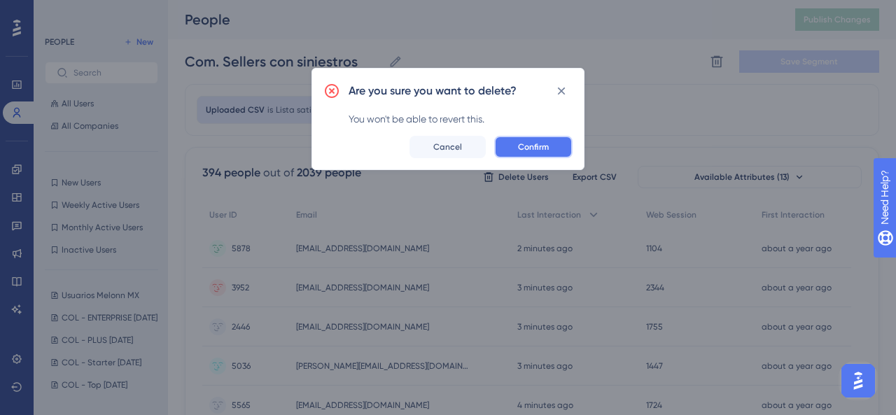
click at [535, 146] on span "Confirm" at bounding box center [533, 146] width 31 height 11
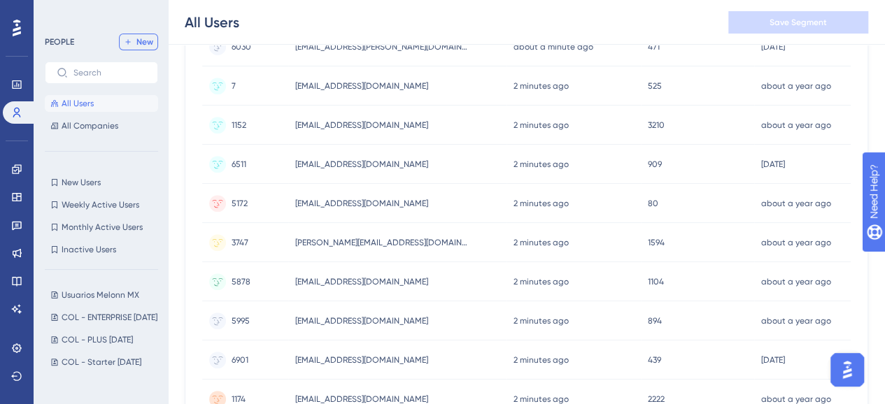
click at [137, 45] on span "New" at bounding box center [144, 41] width 17 height 11
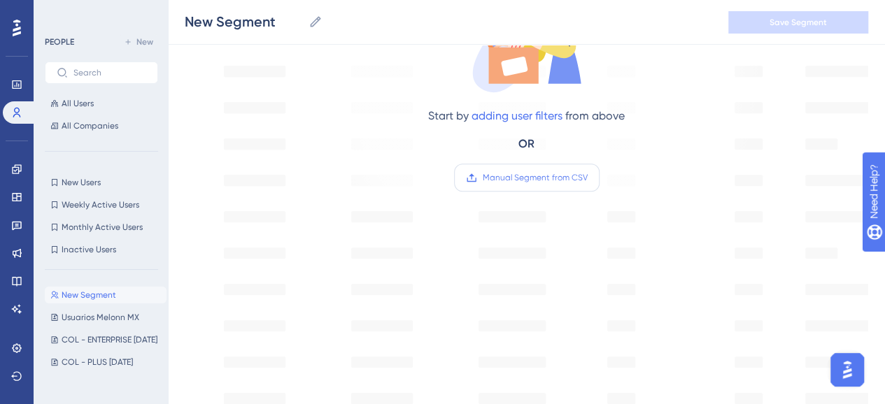
click at [526, 187] on label "Manual Segment from CSV" at bounding box center [527, 178] width 146 height 28
click at [588, 178] on input "Manual Segment from CSV" at bounding box center [588, 178] width 0 height 0
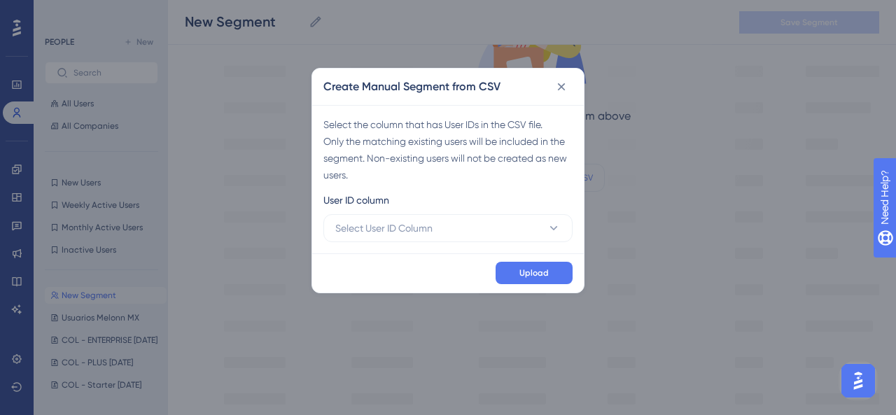
click at [526, 242] on div "Select the column that has User IDs in the CSV file. Only the matching existing…" at bounding box center [447, 179] width 271 height 148
click at [516, 230] on button "Select User ID Column" at bounding box center [447, 228] width 249 height 28
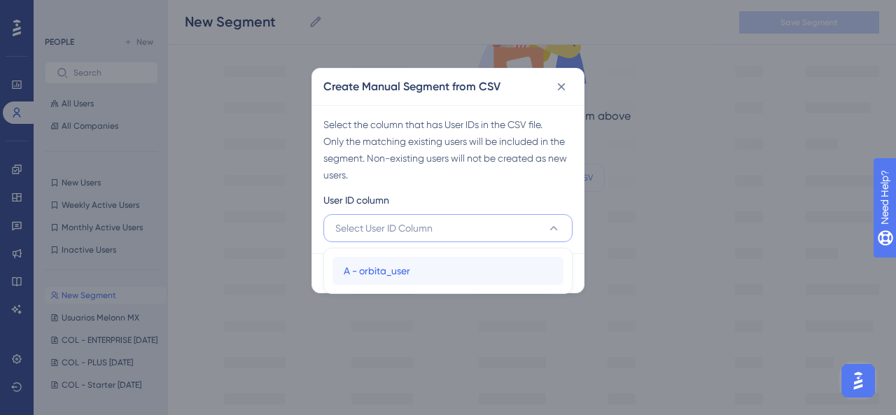
click at [389, 265] on span "A - orbita_user" at bounding box center [377, 270] width 66 height 17
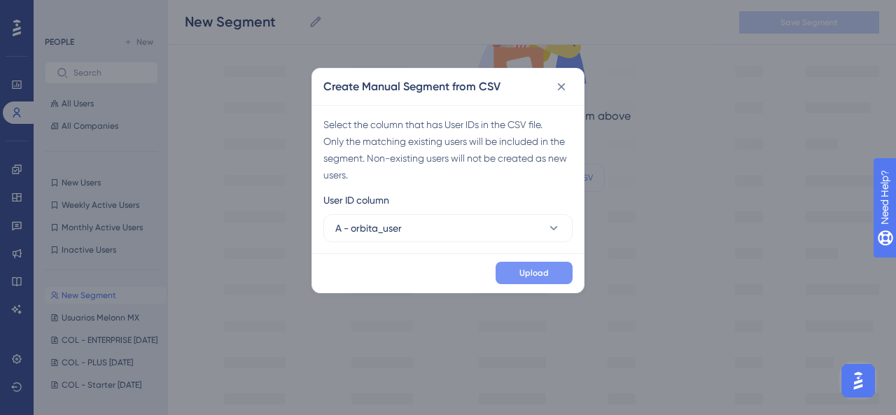
click at [551, 278] on button "Upload" at bounding box center [533, 273] width 77 height 22
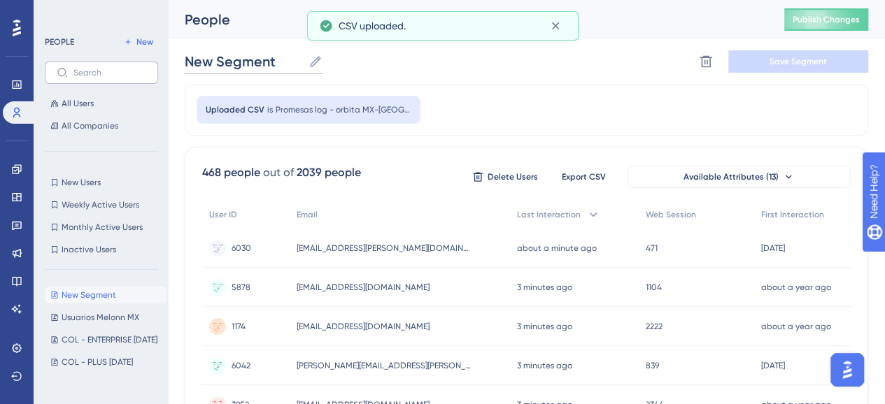
drag, startPoint x: 288, startPoint y: 65, endPoint x: 140, endPoint y: 67, distance: 148.4
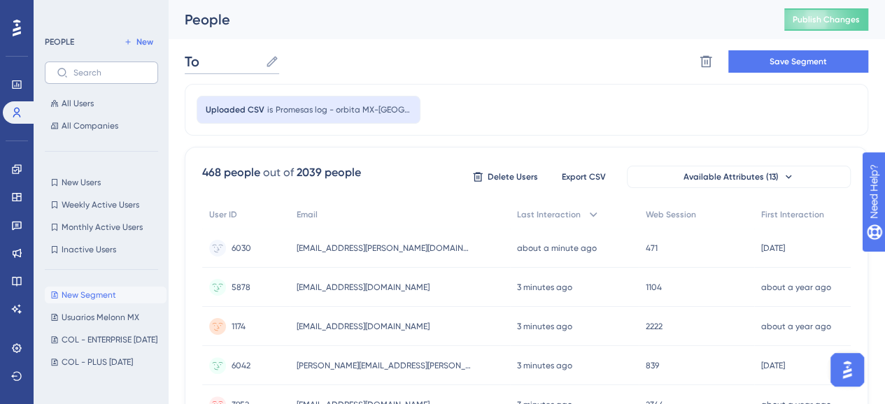
type input "T"
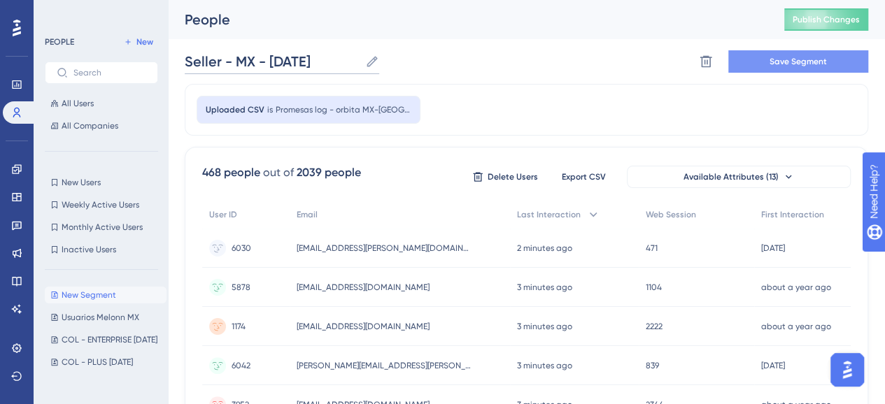
type input "Seller - MX - [DATE]"
click at [812, 65] on span "Save Segment" at bounding box center [798, 61] width 57 height 11
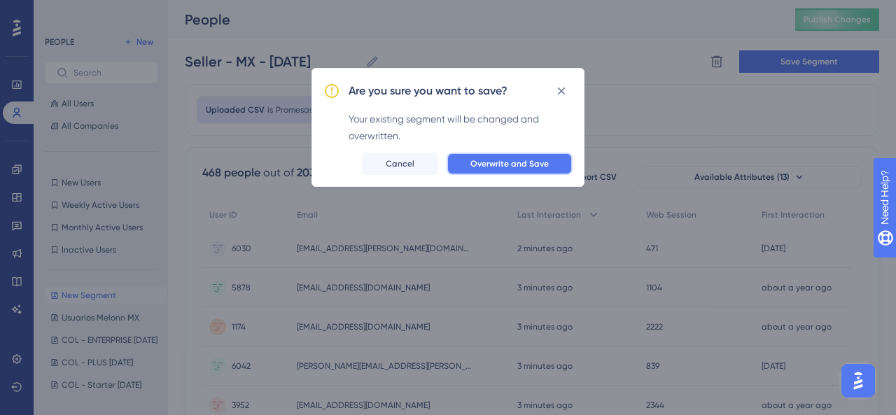
click at [550, 157] on button "Overwrite and Save" at bounding box center [509, 164] width 126 height 22
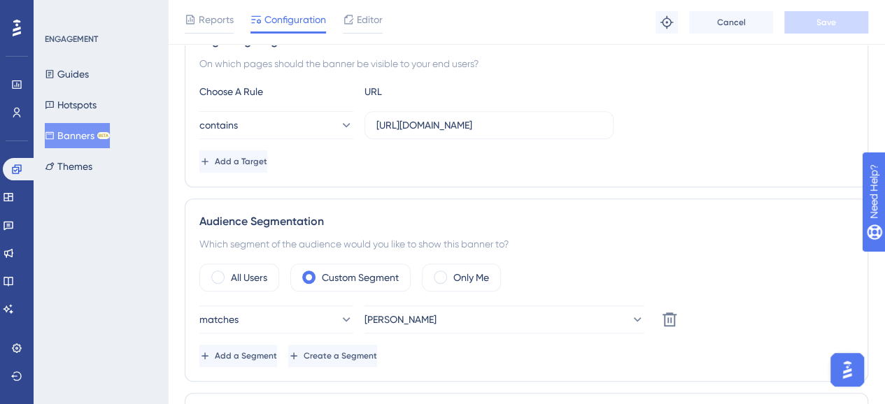
scroll to position [350, 0]
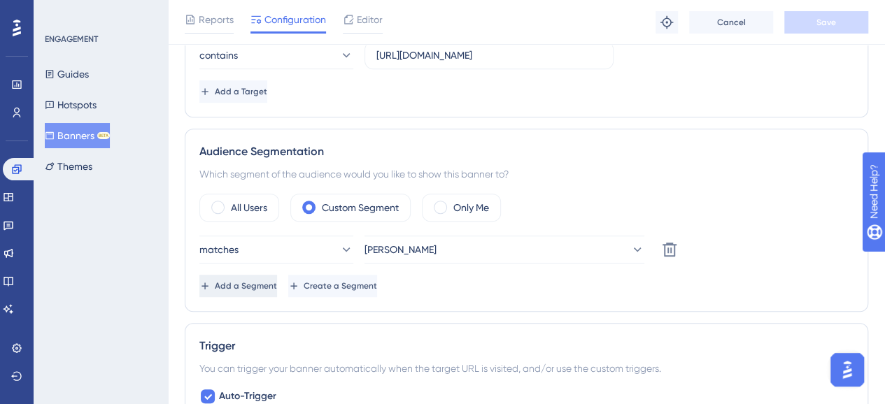
click at [261, 281] on span "Add a Segment" at bounding box center [246, 286] width 62 height 11
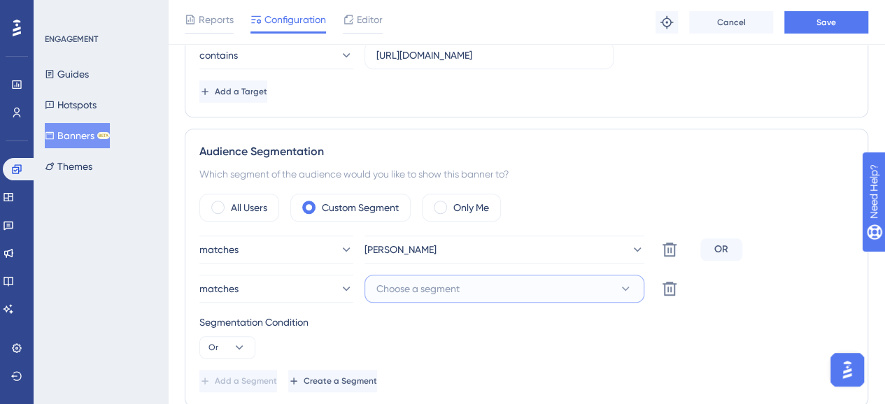
click at [425, 290] on span "Choose a segment" at bounding box center [417, 289] width 83 height 17
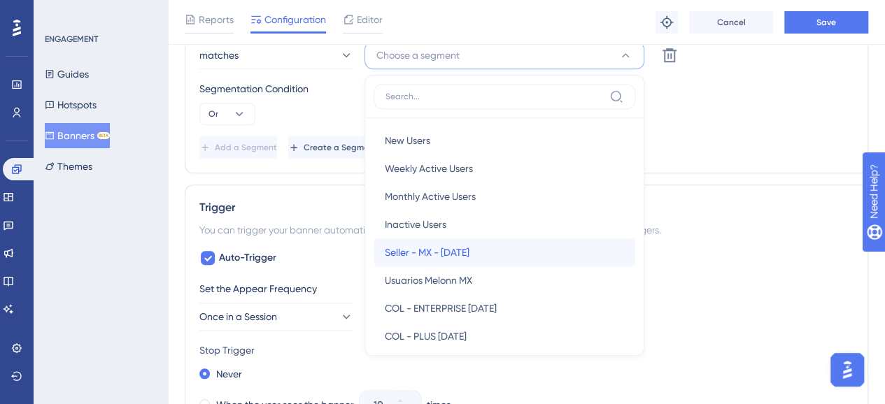
click at [488, 246] on div "Seller - MX - [DATE] Seller - MX - [DATE]" at bounding box center [504, 253] width 239 height 28
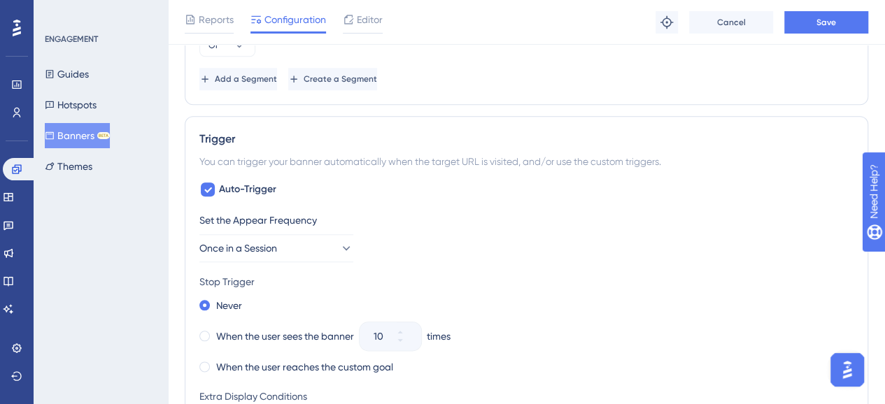
scroll to position [724, 0]
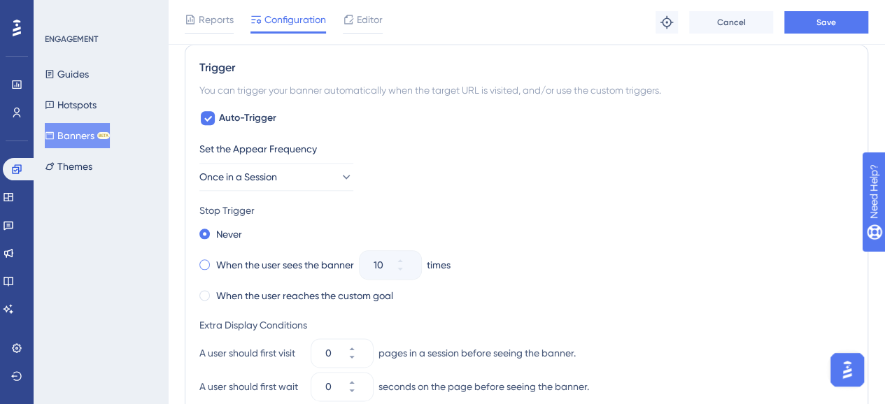
click at [203, 262] on span at bounding box center [204, 265] width 10 height 10
click at [214, 262] on input "radio" at bounding box center [214, 262] width 0 height 0
click at [404, 269] on icon at bounding box center [400, 269] width 8 height 8
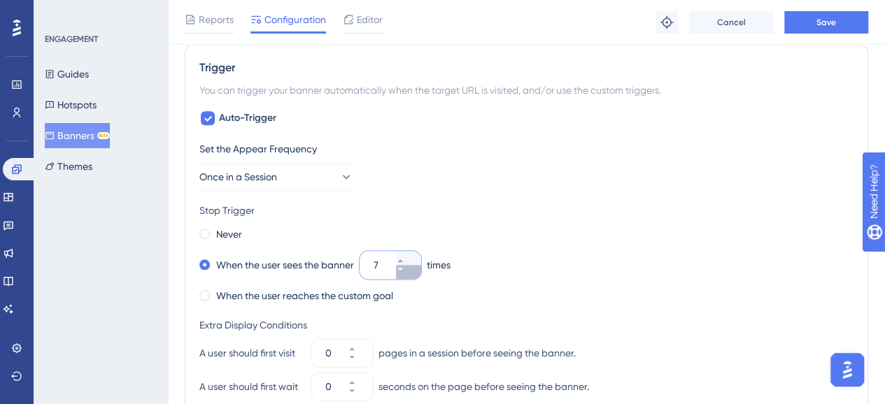
click at [404, 269] on icon at bounding box center [400, 269] width 8 height 8
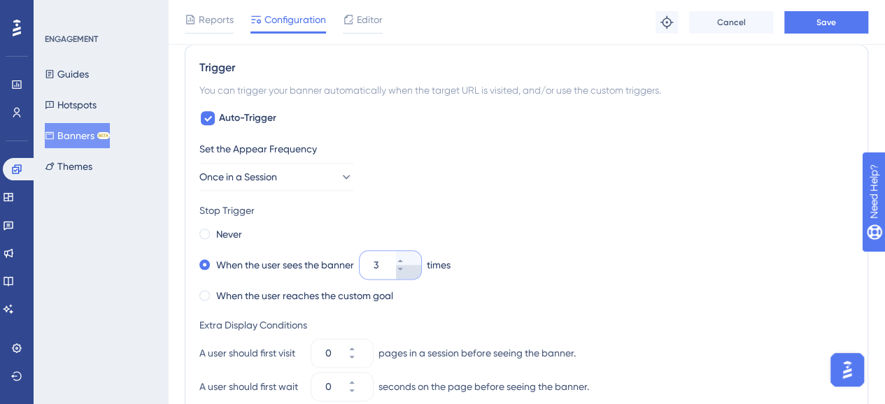
type input "2"
click at [488, 255] on div "When the user sees the banner 2 times" at bounding box center [526, 265] width 654 height 20
click at [487, 255] on div "When the user sees the banner 2 times" at bounding box center [526, 265] width 654 height 20
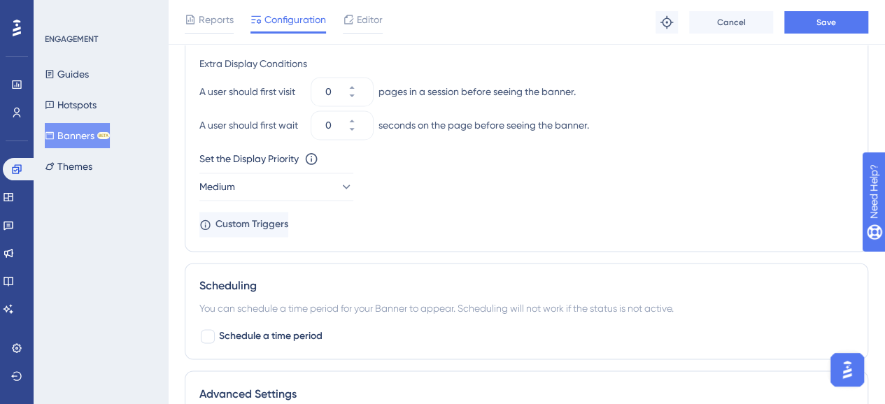
scroll to position [1073, 0]
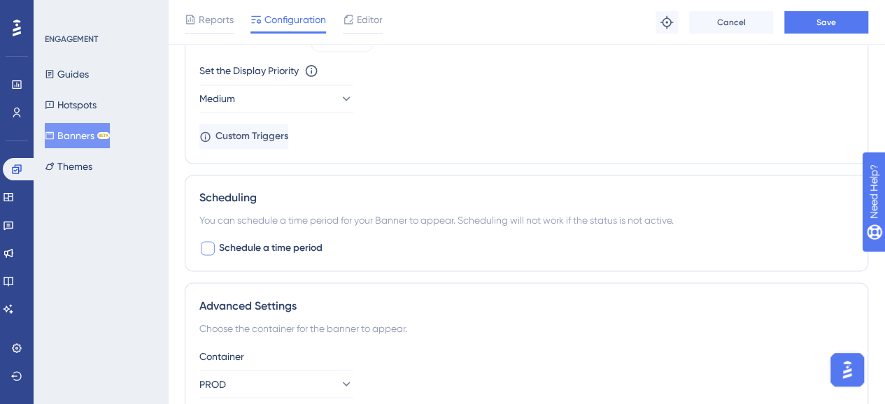
click at [209, 251] on div at bounding box center [208, 248] width 14 height 14
checkbox input "true"
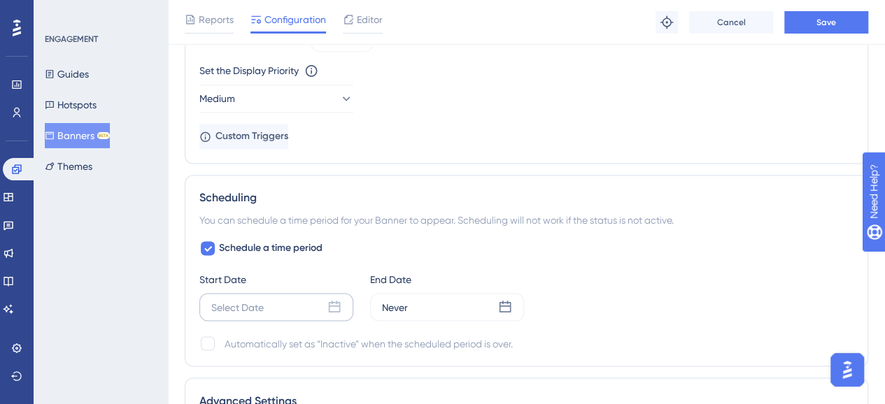
click at [251, 314] on div "Select Date" at bounding box center [276, 307] width 154 height 28
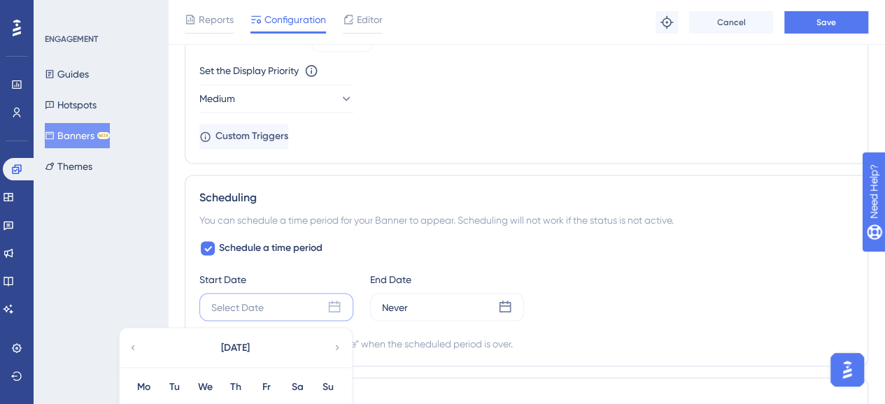
scroll to position [1213, 0]
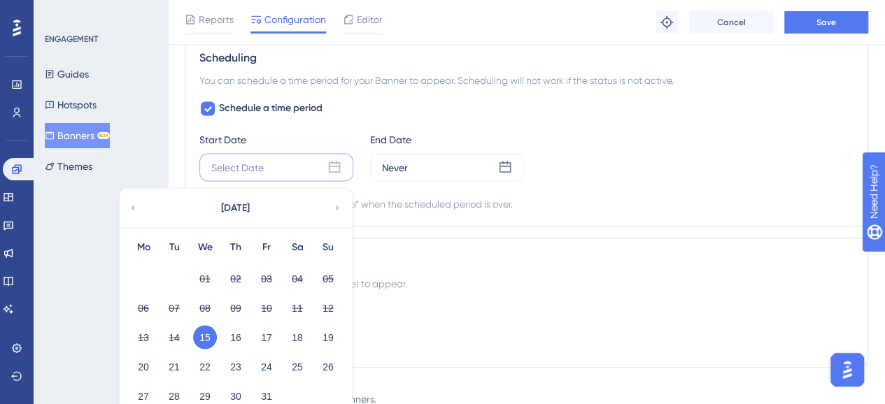
click at [208, 335] on button "15" at bounding box center [205, 337] width 24 height 24
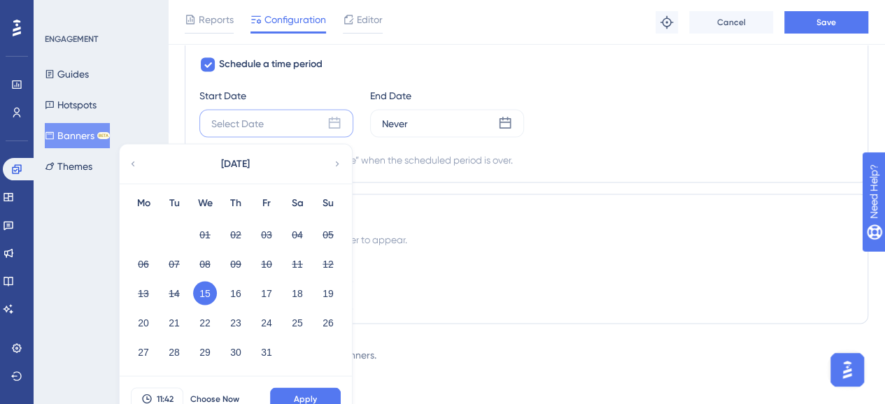
scroll to position [1271, 0]
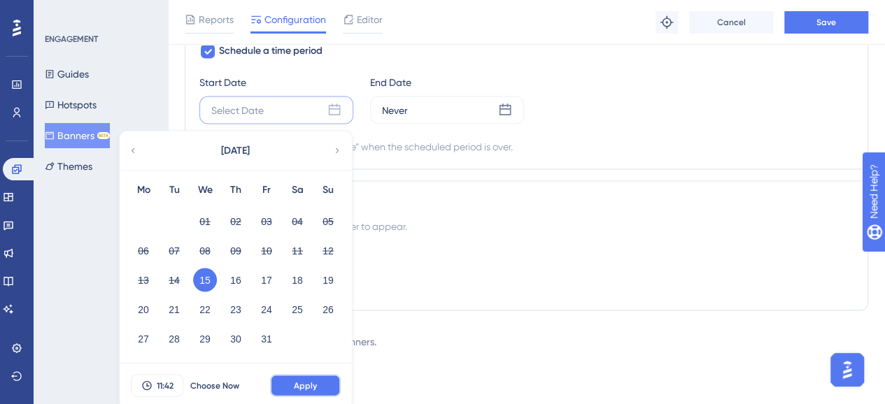
click at [312, 384] on span "Apply" at bounding box center [305, 385] width 23 height 11
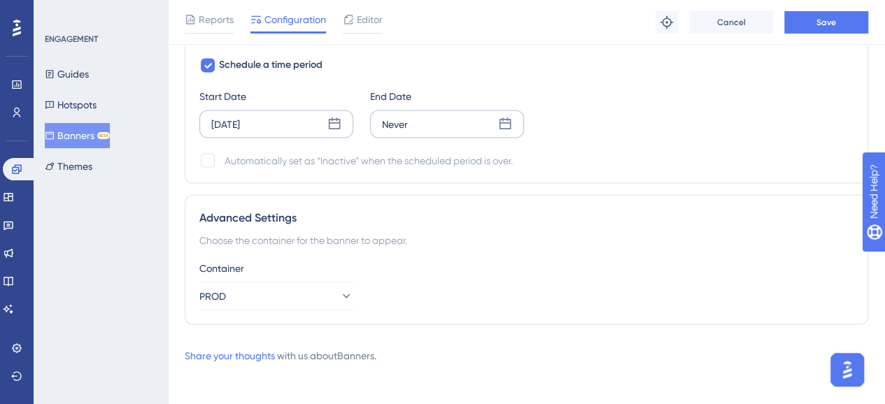
click at [428, 124] on div "Never" at bounding box center [447, 124] width 154 height 28
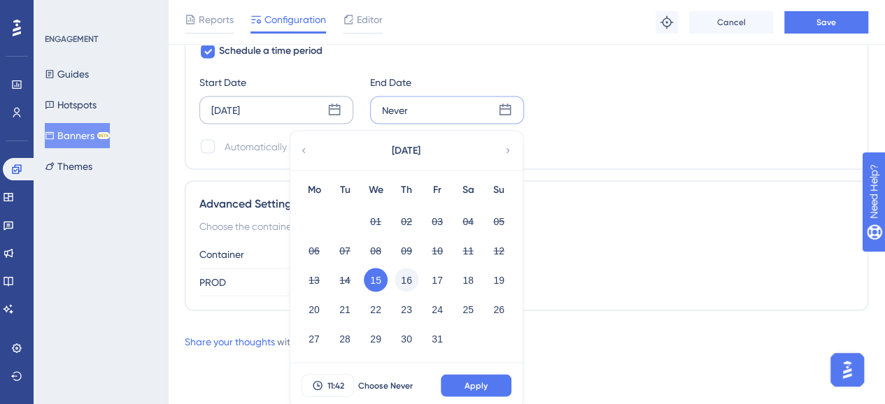
click at [401, 275] on button "16" at bounding box center [407, 280] width 24 height 24
click at [433, 274] on button "17" at bounding box center [437, 280] width 24 height 24
click at [412, 272] on button "16" at bounding box center [407, 280] width 24 height 24
click at [333, 380] on span "11:42" at bounding box center [335, 385] width 17 height 11
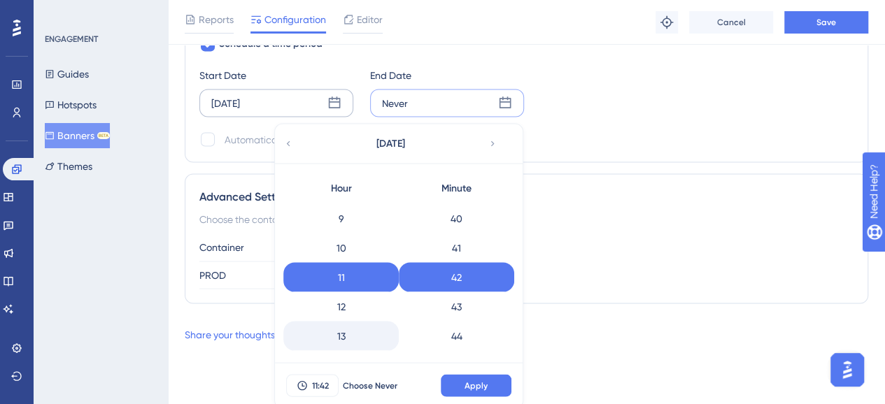
scroll to position [556, 0]
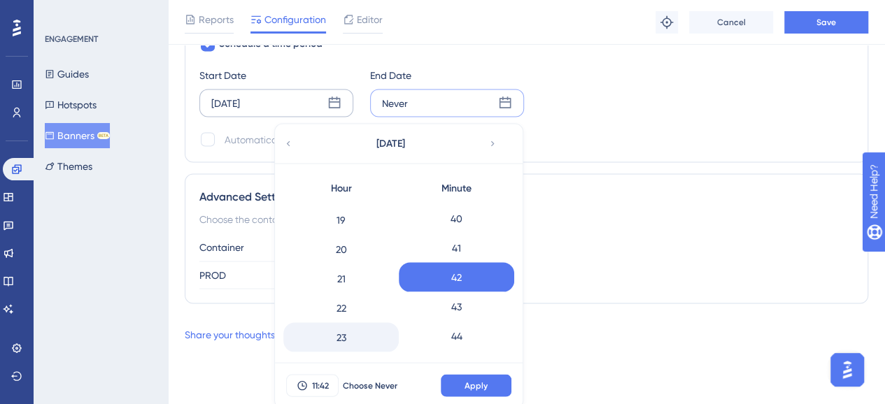
click at [340, 334] on div "23" at bounding box center [340, 337] width 115 height 29
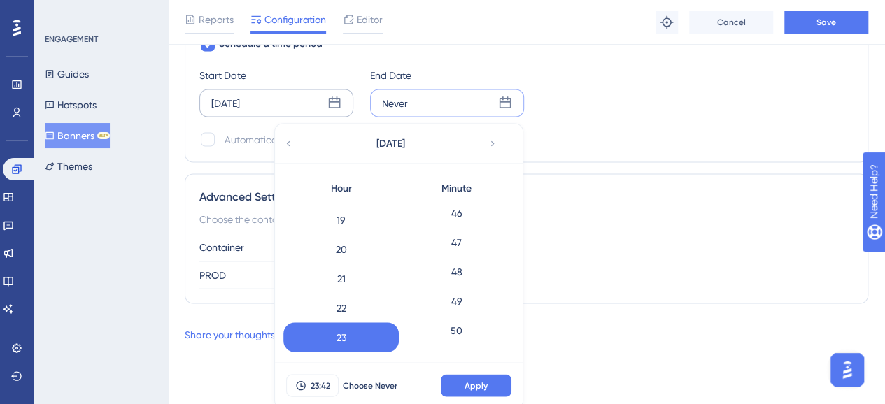
scroll to position [1614, 0]
click at [449, 338] on div "59" at bounding box center [456, 337] width 115 height 29
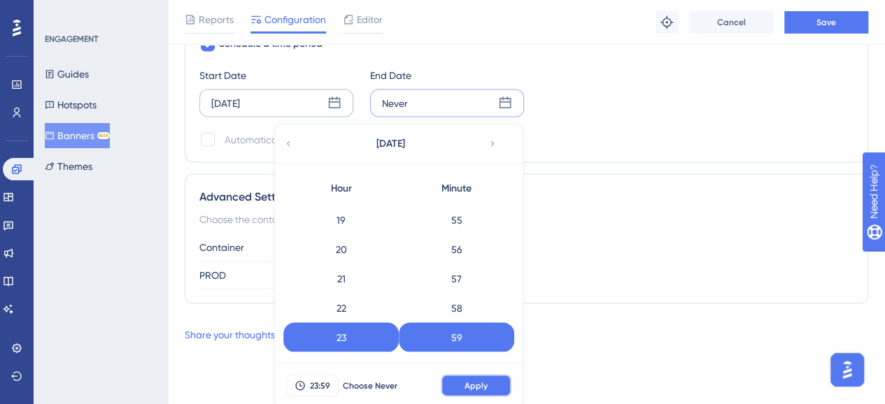
click at [470, 383] on span "Apply" at bounding box center [476, 385] width 23 height 11
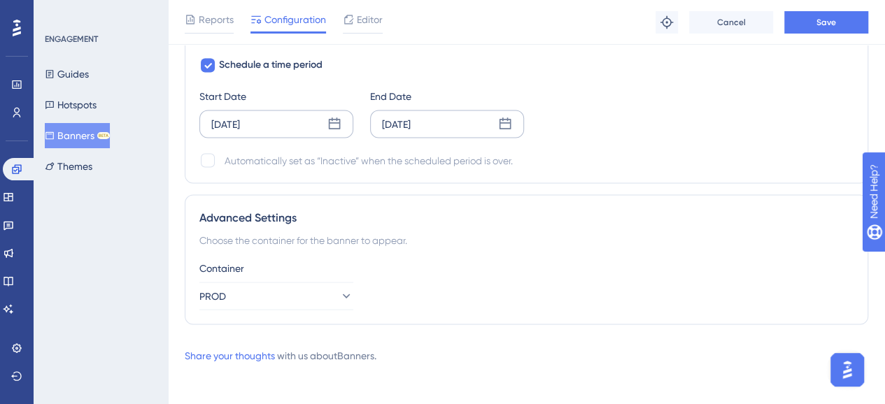
click at [480, 311] on div "Advanced Settings Choose the container for the banner to appear. Container PROD" at bounding box center [527, 260] width 684 height 130
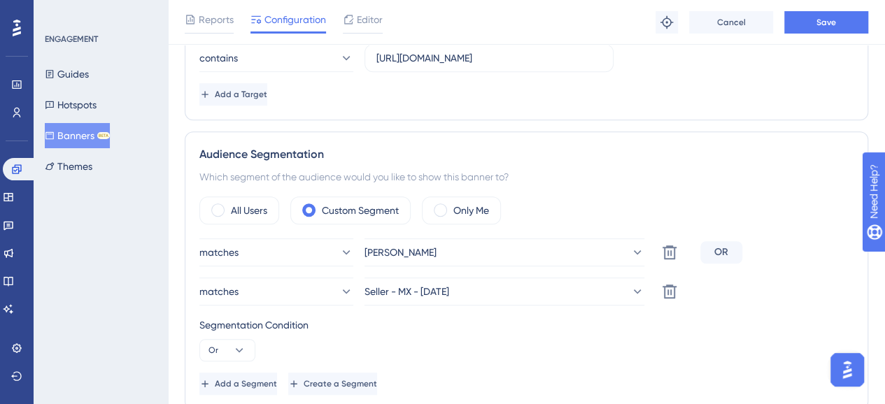
scroll to position [0, 0]
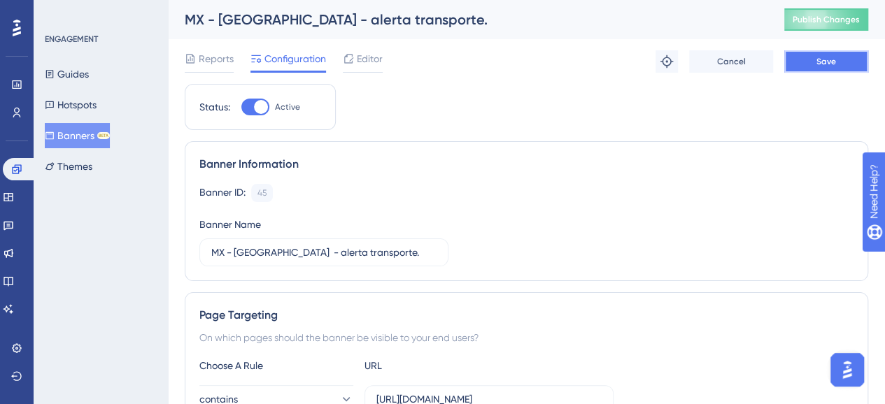
click at [840, 62] on button "Save" at bounding box center [826, 61] width 84 height 22
click at [819, 24] on span "Publish Changes" at bounding box center [826, 19] width 67 height 11
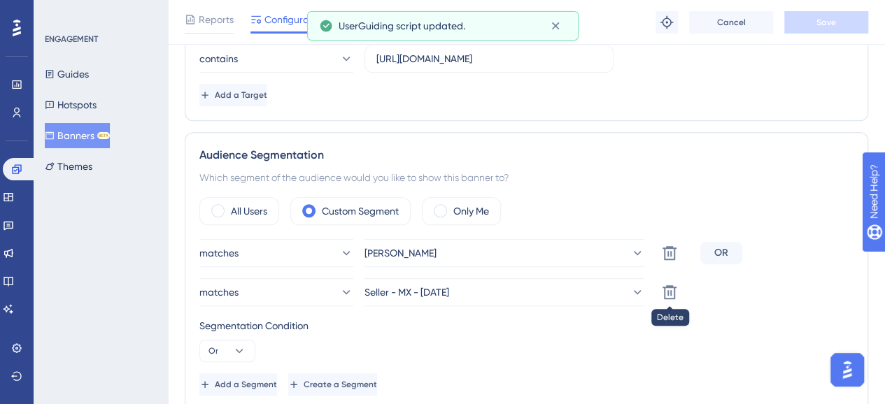
scroll to position [350, 0]
